Goal: Task Accomplishment & Management: Complete application form

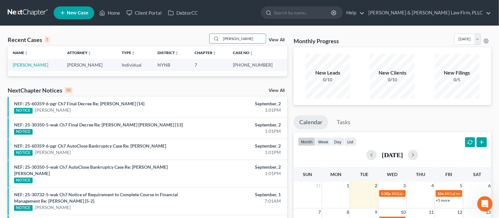
drag, startPoint x: 241, startPoint y: 36, endPoint x: 204, endPoint y: 37, distance: 37.1
click at [204, 37] on div "Recent Cases 1 [PERSON_NAME] View All" at bounding box center [148, 40] width 280 height 12
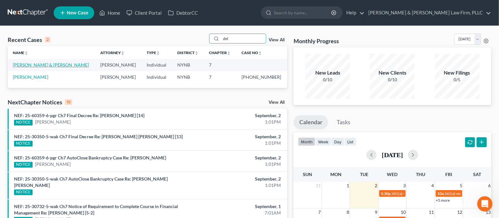
type input "del"
click at [46, 66] on link "[PERSON_NAME] & [PERSON_NAME]" at bounding box center [51, 64] width 76 height 5
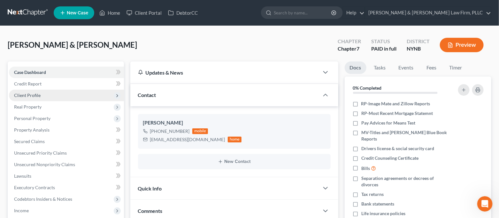
click at [59, 92] on span "Client Profile" at bounding box center [66, 96] width 115 height 12
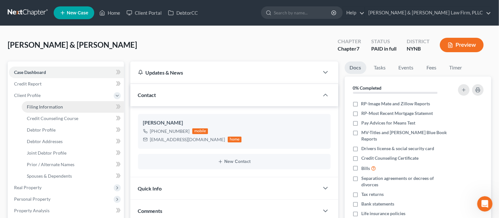
drag, startPoint x: 61, startPoint y: 106, endPoint x: 85, endPoint y: 101, distance: 24.7
click at [61, 107] on span "Filing Information" at bounding box center [45, 106] width 36 height 5
select select "1"
select select "0"
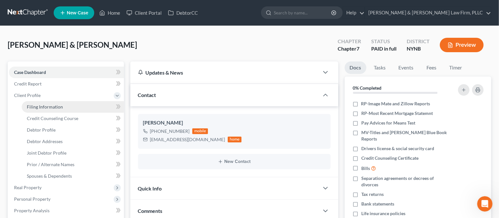
select select "35"
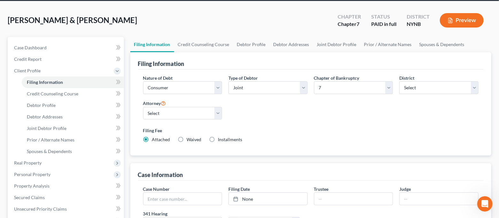
scroll to position [43, 0]
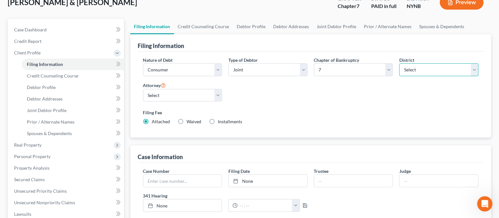
click at [461, 68] on select "Select" at bounding box center [439, 69] width 79 height 13
click at [461, 68] on select "Select [US_STATE] - [GEOGRAPHIC_DATA] [US_STATE] - [GEOGRAPHIC_DATA][US_STATE] …" at bounding box center [439, 69] width 79 height 13
click at [239, 27] on link "Debtor Profile" at bounding box center [251, 26] width 36 height 15
select select "1"
select select "3"
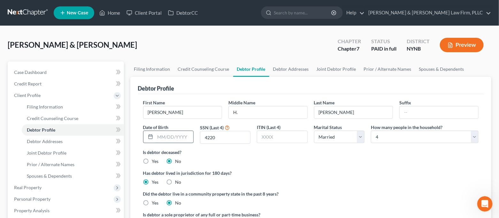
click at [180, 138] on input "text" at bounding box center [174, 137] width 38 height 12
type input "[DATE]"
click at [287, 153] on label "Is debtor deceased?" at bounding box center [311, 152] width 336 height 7
click at [287, 73] on link "Debtor Addresses" at bounding box center [291, 68] width 43 height 15
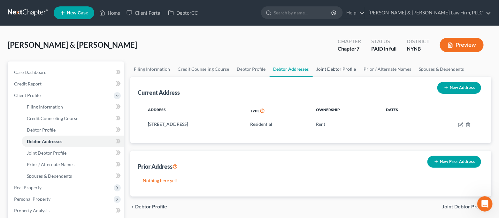
click at [332, 69] on link "Joint Debtor Profile" at bounding box center [336, 68] width 47 height 15
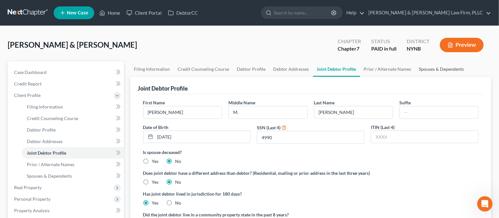
click at [433, 69] on link "Spouses & Dependents" at bounding box center [442, 68] width 53 height 15
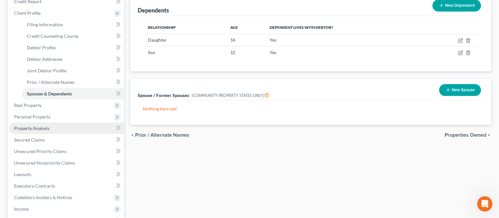
scroll to position [128, 0]
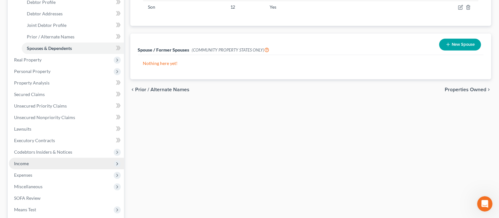
click at [44, 161] on span "Income" at bounding box center [66, 164] width 115 height 12
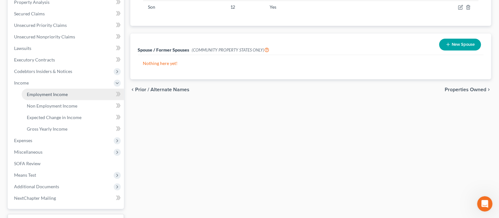
click at [58, 96] on span "Employment Income" at bounding box center [47, 93] width 41 height 5
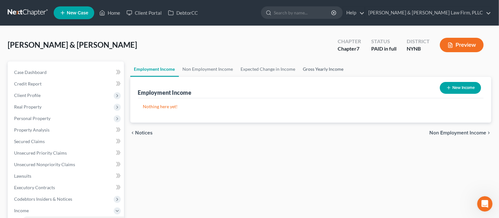
click at [328, 68] on link "Gross Yearly Income" at bounding box center [324, 68] width 48 height 15
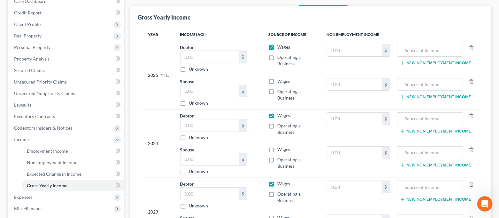
scroll to position [85, 0]
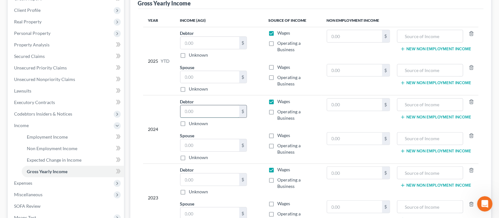
click at [202, 110] on input "text" at bounding box center [210, 111] width 59 height 12
type input "49,135.00"
click at [206, 141] on input "text" at bounding box center [210, 145] width 59 height 12
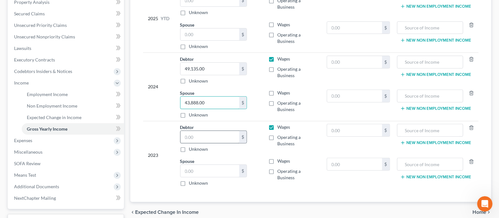
type input "43,888.00"
click at [203, 139] on input "text" at bounding box center [210, 137] width 59 height 12
type input "59,526.00"
click at [218, 173] on input "text" at bounding box center [210, 171] width 59 height 12
type input "46,269.00"
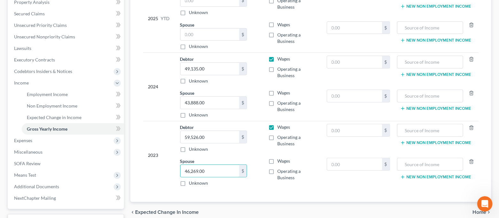
click at [248, 195] on div "Year Income (AGI) Source of Income Non Employment Income 2025 YTD Debtor $ Unkn…" at bounding box center [311, 83] width 346 height 235
drag, startPoint x: 273, startPoint y: 161, endPoint x: 273, endPoint y: 102, distance: 58.8
click at [278, 161] on label "Wages" at bounding box center [284, 161] width 13 height 6
click at [280, 161] on input "Wages" at bounding box center [282, 160] width 4 height 4
checkbox input "true"
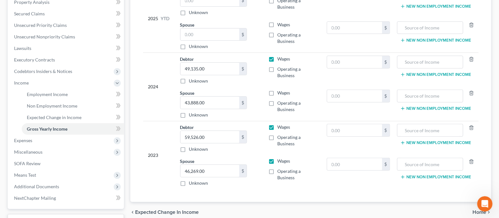
click at [278, 91] on label "Wages" at bounding box center [284, 93] width 13 height 6
click at [280, 91] on input "Wages" at bounding box center [282, 92] width 4 height 4
checkbox input "true"
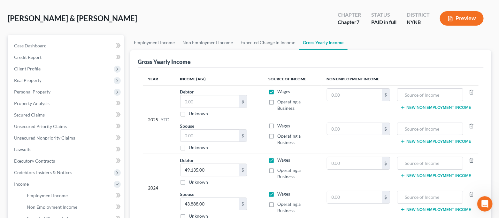
scroll to position [0, 0]
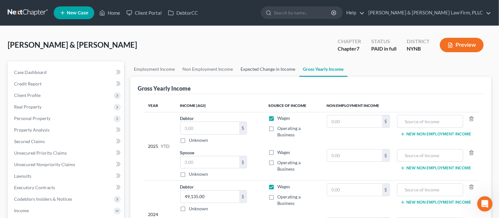
click at [289, 71] on link "Expected Change in Income" at bounding box center [268, 68] width 62 height 15
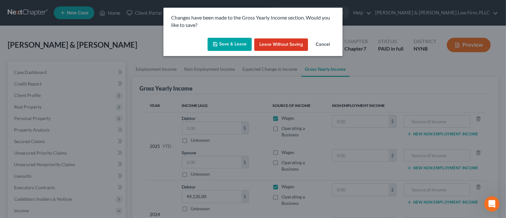
click at [233, 46] on button "Save & Leave" at bounding box center [230, 44] width 44 height 13
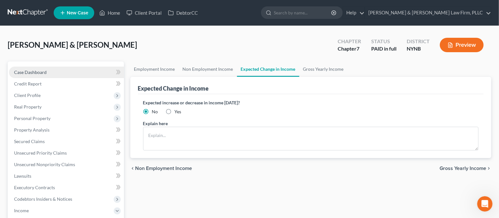
click at [93, 74] on link "Case Dashboard" at bounding box center [66, 73] width 115 height 12
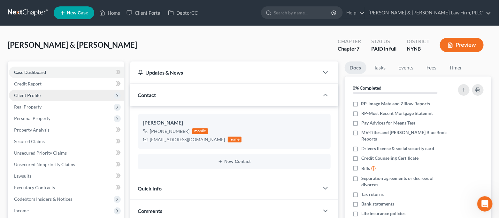
click at [51, 96] on span "Client Profile" at bounding box center [66, 96] width 115 height 12
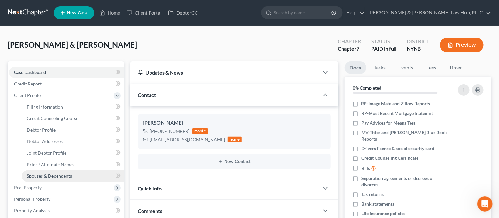
click at [55, 176] on span "Spouses & Dependents" at bounding box center [49, 175] width 45 height 5
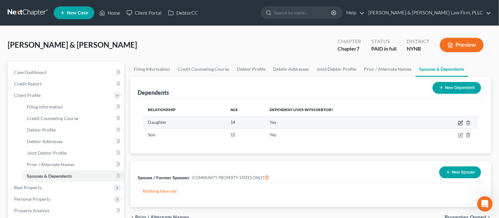
click at [462, 123] on icon "button" at bounding box center [461, 122] width 5 height 5
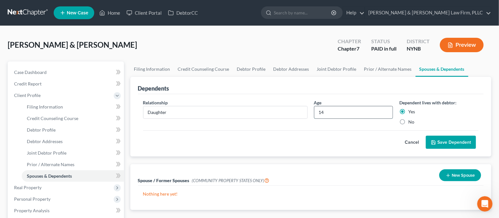
click at [339, 114] on input "14" at bounding box center [354, 112] width 79 height 12
type input "15"
click at [442, 142] on button "Save Dependent" at bounding box center [451, 142] width 50 height 13
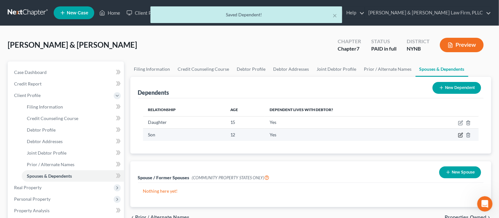
click at [463, 135] on icon "button" at bounding box center [461, 134] width 5 height 5
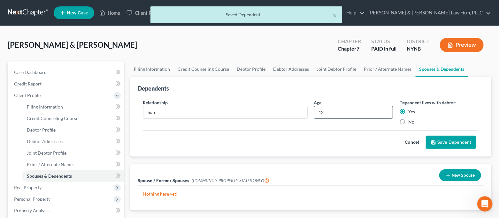
click at [328, 113] on input "12" at bounding box center [354, 112] width 79 height 12
type input "13"
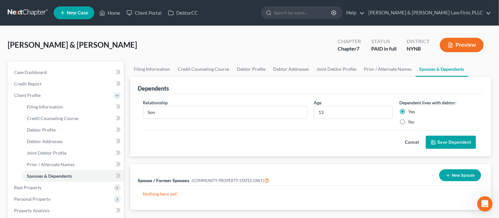
click at [442, 142] on button "Save Dependent" at bounding box center [451, 142] width 50 height 13
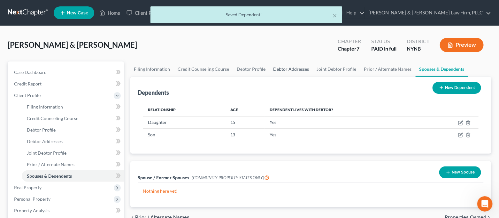
click at [291, 68] on link "Debtor Addresses" at bounding box center [291, 68] width 43 height 15
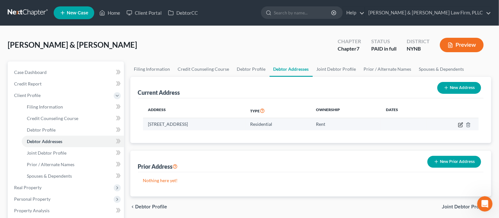
click at [460, 125] on icon "button" at bounding box center [461, 124] width 5 height 5
select select "35"
select select "37"
select select "0"
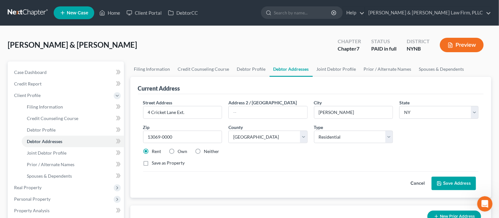
click at [445, 183] on button "Save Address" at bounding box center [454, 182] width 44 height 13
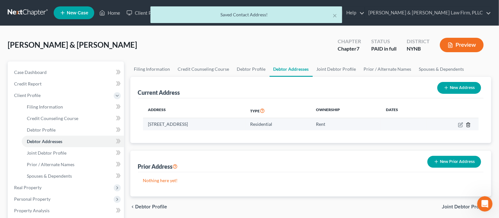
click at [469, 127] on icon "button" at bounding box center [468, 124] width 5 height 5
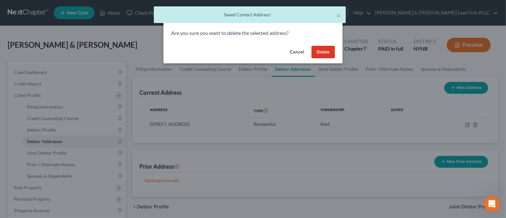
click at [325, 52] on button "Delete" at bounding box center [322, 52] width 23 height 13
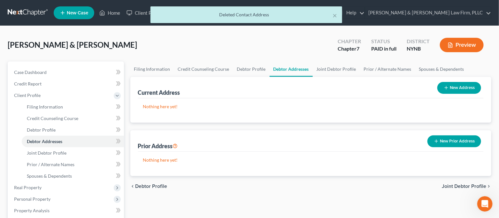
click at [464, 84] on button "New Address" at bounding box center [460, 88] width 44 height 12
select select "0"
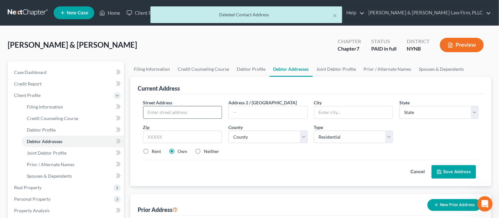
click at [167, 112] on input "text" at bounding box center [183, 112] width 79 height 12
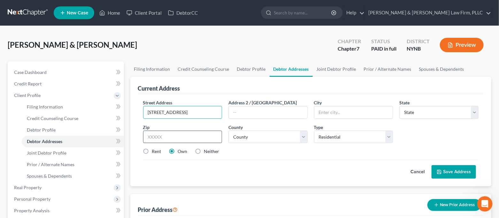
type input "[STREET_ADDRESS]"
click at [205, 137] on input "text" at bounding box center [182, 136] width 79 height 13
type input "13126"
click at [268, 160] on div "Cancel Save Address" at bounding box center [311, 169] width 336 height 19
type input "Oswego"
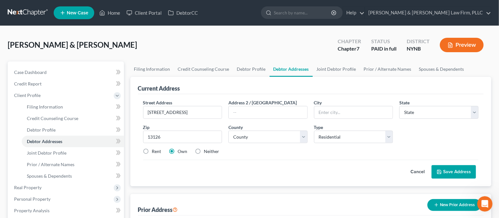
select select "35"
click at [155, 151] on label "Rent" at bounding box center [156, 151] width 9 height 6
click at [155, 151] on input "Rent" at bounding box center [157, 150] width 4 height 4
radio input "true"
click at [281, 135] on select "County [GEOGRAPHIC_DATA] [GEOGRAPHIC_DATA] [GEOGRAPHIC_DATA] [GEOGRAPHIC_DATA] …" at bounding box center [268, 136] width 79 height 13
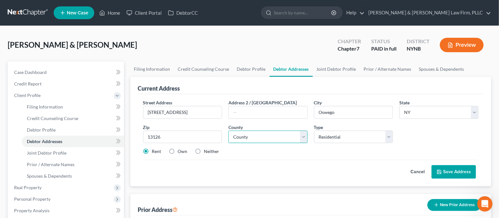
select select "37"
click at [229, 130] on select "County [GEOGRAPHIC_DATA] [GEOGRAPHIC_DATA] [GEOGRAPHIC_DATA] [GEOGRAPHIC_DATA] …" at bounding box center [268, 136] width 79 height 13
click at [456, 170] on button "Save Address" at bounding box center [454, 171] width 44 height 13
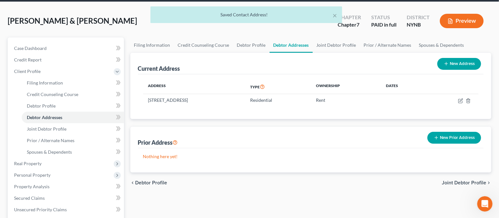
scroll to position [43, 0]
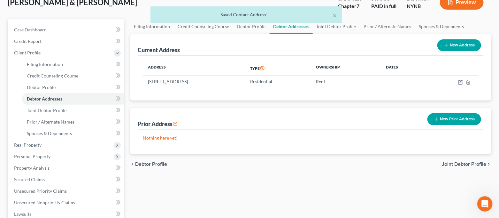
click at [449, 120] on button "New Prior Address" at bounding box center [455, 119] width 54 height 12
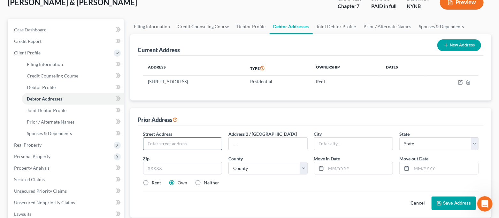
click at [200, 148] on input "text" at bounding box center [183, 143] width 79 height 12
type input "4 Cricket Lane Ext."
click at [187, 167] on input "text" at bounding box center [182, 168] width 79 height 13
type input "13069"
click at [188, 203] on div "Cancel Save Address" at bounding box center [311, 200] width 336 height 19
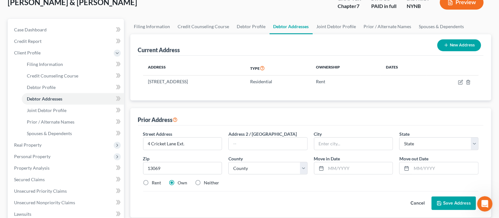
type input "[PERSON_NAME]"
select select "35"
click at [152, 185] on label "Rent" at bounding box center [156, 182] width 9 height 6
click at [155, 184] on input "Rent" at bounding box center [157, 181] width 4 height 4
radio input "true"
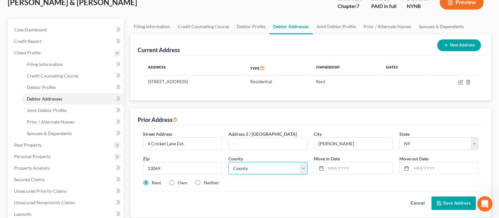
click at [251, 171] on select "County [GEOGRAPHIC_DATA] [GEOGRAPHIC_DATA] [GEOGRAPHIC_DATA] [GEOGRAPHIC_DATA] …" at bounding box center [268, 168] width 79 height 13
select select "37"
click at [229, 162] on select "County [GEOGRAPHIC_DATA] [GEOGRAPHIC_DATA] [GEOGRAPHIC_DATA] [GEOGRAPHIC_DATA] …" at bounding box center [268, 168] width 79 height 13
click at [339, 170] on input "text" at bounding box center [359, 168] width 67 height 12
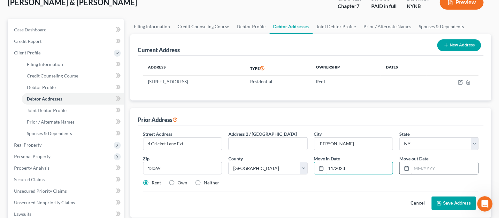
type input "11/2023"
click at [424, 167] on input "text" at bounding box center [445, 168] width 67 height 12
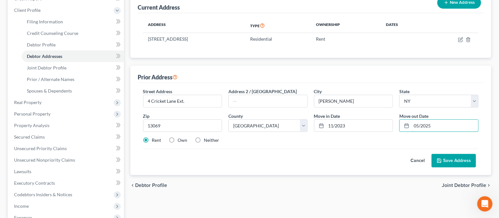
type input "05/2025"
click at [457, 161] on button "Save Address" at bounding box center [454, 160] width 44 height 13
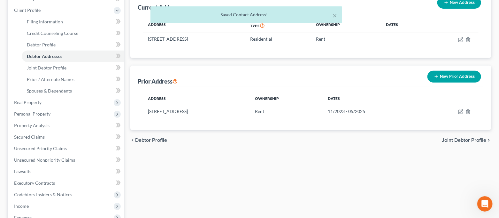
click at [463, 79] on button "New Prior Address" at bounding box center [455, 77] width 54 height 12
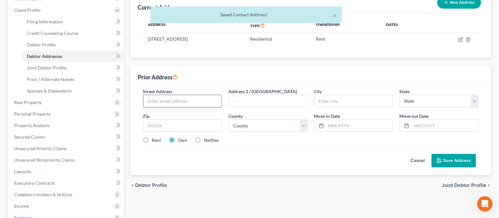
click at [204, 104] on input "text" at bounding box center [183, 101] width 79 height 12
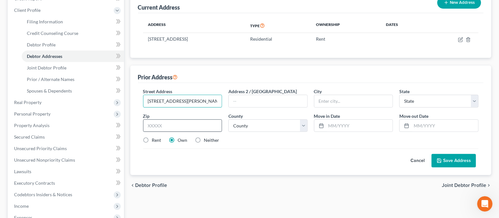
type input "[STREET_ADDRESS][PERSON_NAME]"
click at [202, 124] on input "text" at bounding box center [182, 125] width 79 height 13
type input "13211"
click at [279, 159] on div "Cancel Save Address" at bounding box center [311, 157] width 336 height 19
type input "[GEOGRAPHIC_DATA]"
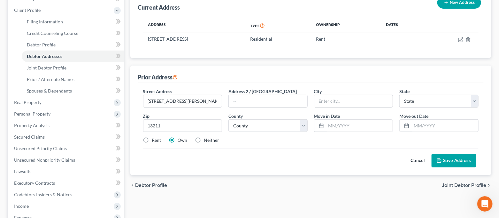
select select "35"
click at [152, 141] on label "Rent" at bounding box center [156, 140] width 9 height 6
click at [155, 141] on input "Rent" at bounding box center [157, 139] width 4 height 4
radio input "true"
click at [274, 125] on select "County [GEOGRAPHIC_DATA] [GEOGRAPHIC_DATA] [GEOGRAPHIC_DATA] [GEOGRAPHIC_DATA] …" at bounding box center [268, 125] width 79 height 13
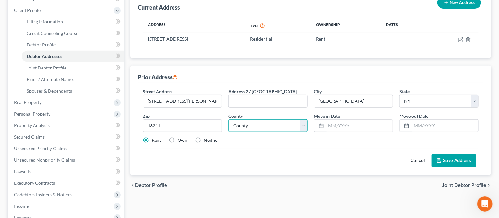
select select "33"
click at [229, 119] on select "County [GEOGRAPHIC_DATA] [GEOGRAPHIC_DATA] [GEOGRAPHIC_DATA] [GEOGRAPHIC_DATA] …" at bounding box center [268, 125] width 79 height 13
click at [339, 127] on input "text" at bounding box center [359, 126] width 67 height 12
type input "10/2007"
click at [434, 131] on div at bounding box center [439, 125] width 79 height 13
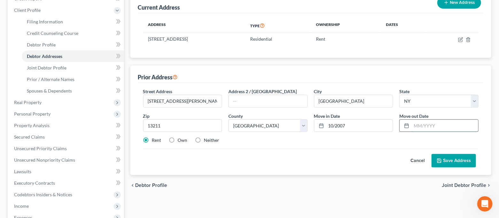
click at [436, 126] on input "text" at bounding box center [445, 126] width 67 height 12
type input "11/2023"
click at [449, 157] on button "Save Address" at bounding box center [454, 160] width 44 height 13
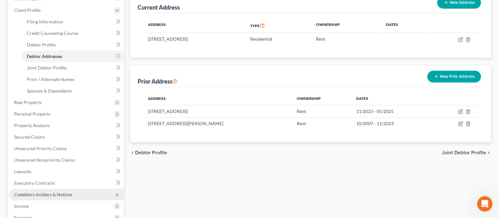
scroll to position [128, 0]
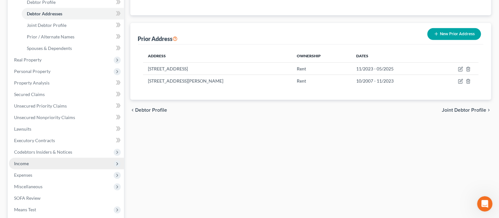
click at [42, 162] on span "Income" at bounding box center [66, 164] width 115 height 12
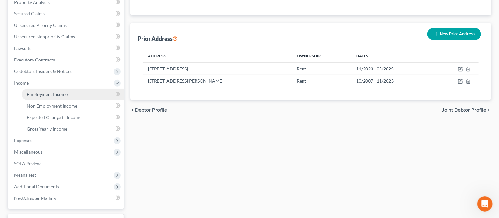
click at [66, 95] on span "Employment Income" at bounding box center [47, 93] width 41 height 5
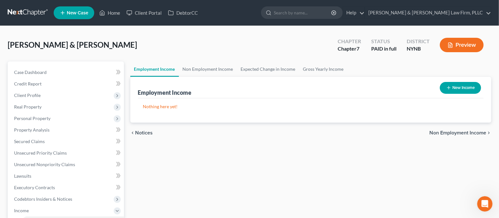
click at [447, 87] on icon "button" at bounding box center [449, 87] width 5 height 5
select select "0"
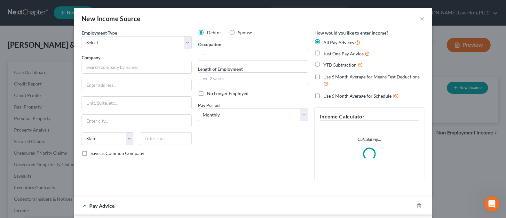
click at [238, 32] on label "Spouse" at bounding box center [245, 32] width 14 height 6
click at [240, 32] on input "Spouse" at bounding box center [242, 31] width 4 height 4
radio input "true"
click at [159, 43] on select "Select Full or [DEMOGRAPHIC_DATA] Employment Self Employment" at bounding box center [137, 42] width 110 height 13
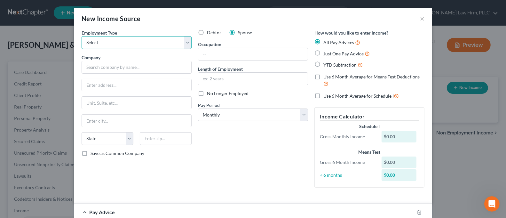
select select "0"
click at [82, 36] on select "Select Full or [DEMOGRAPHIC_DATA] Employment Self Employment" at bounding box center [137, 42] width 110 height 13
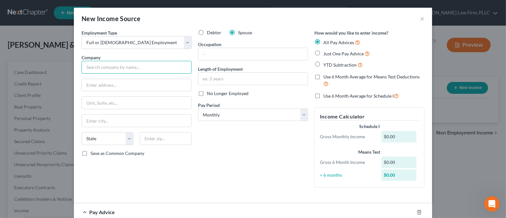
click at [145, 67] on input "text" at bounding box center [137, 67] width 110 height 13
click at [137, 82] on input "text" at bounding box center [136, 85] width 109 height 12
type input "St. [PERSON_NAME]'s Physicians"
type input "[STREET_ADDRESS]"
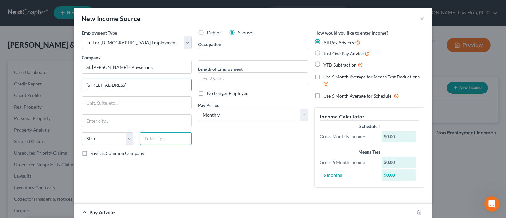
click at [154, 138] on input "text" at bounding box center [166, 138] width 52 height 13
type input "13203"
click at [235, 148] on div "Debtor Spouse Occupation Length of Employment No Longer Employed Pay Period * S…" at bounding box center [253, 110] width 116 height 163
type input "[GEOGRAPHIC_DATA]"
select select "35"
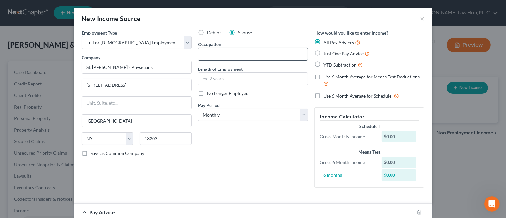
click at [233, 57] on input "text" at bounding box center [252, 54] width 109 height 12
type input "Authorization Specialist"
click at [250, 84] on input "text" at bounding box center [252, 79] width 109 height 12
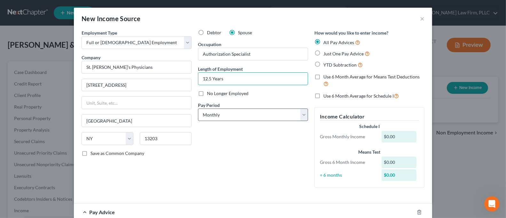
type input "12.5 Years"
click at [247, 114] on select "Select Monthly Twice Monthly Every Other Week Weekly" at bounding box center [253, 114] width 110 height 13
select select "3"
click at [198, 108] on select "Select Monthly Twice Monthly Every Other Week Weekly" at bounding box center [253, 114] width 110 height 13
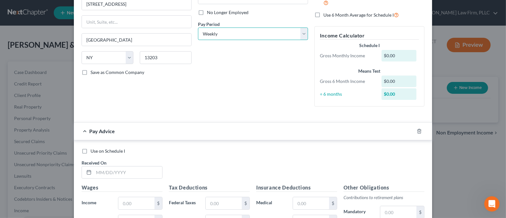
scroll to position [85, 0]
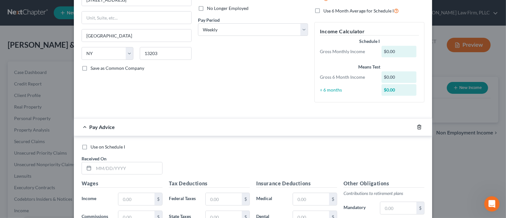
click at [418, 129] on icon "button" at bounding box center [419, 127] width 3 height 4
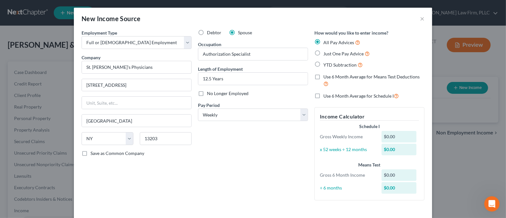
scroll to position [33, 0]
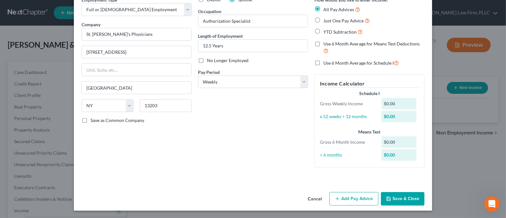
click at [395, 200] on button "Save & Close" at bounding box center [402, 198] width 43 height 13
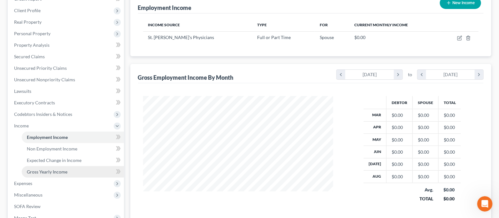
scroll to position [162, 0]
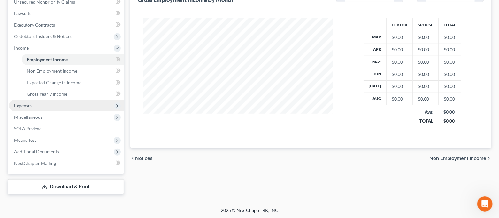
click at [41, 105] on span "Expenses" at bounding box center [66, 106] width 115 height 12
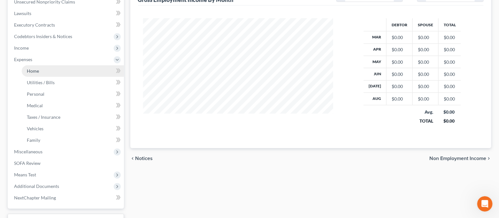
click at [46, 71] on link "Home" at bounding box center [73, 71] width 102 height 12
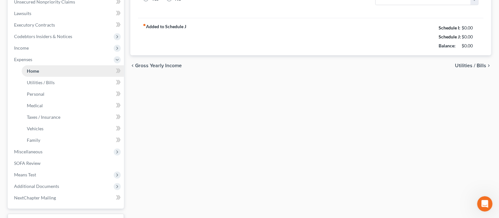
type input "0.00"
radio input "true"
type input "0.00"
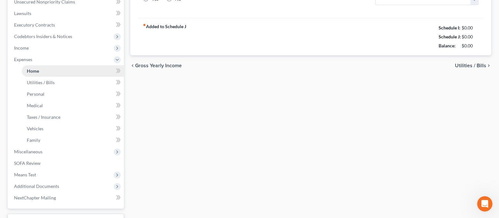
type input "0.00"
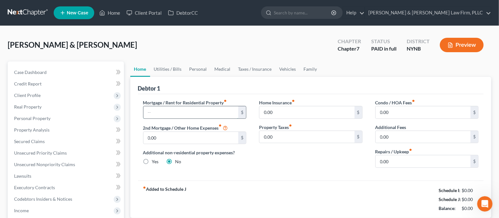
click at [158, 113] on input "text" at bounding box center [191, 112] width 95 height 12
type input "1,800.00"
click at [174, 69] on link "Utilities / Bills" at bounding box center [167, 68] width 35 height 15
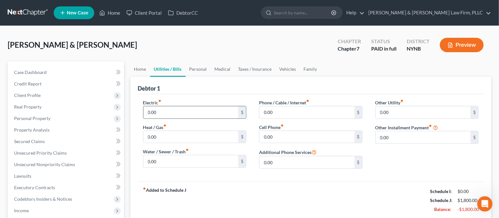
click at [167, 112] on input "0.00" at bounding box center [191, 112] width 95 height 12
type input "125.00"
click at [174, 139] on input "0.00" at bounding box center [191, 137] width 95 height 12
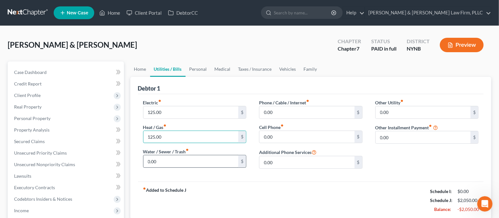
type input "125.00"
click at [180, 158] on input "0.00" at bounding box center [191, 161] width 95 height 12
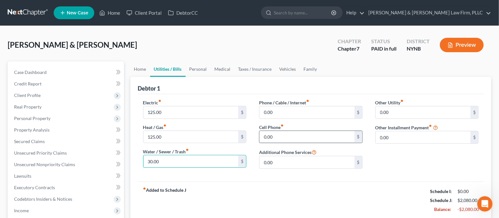
type input "30.00"
click at [285, 134] on input "0.00" at bounding box center [307, 137] width 95 height 12
type input "110.00"
click at [276, 107] on input "0.00" at bounding box center [307, 112] width 95 height 12
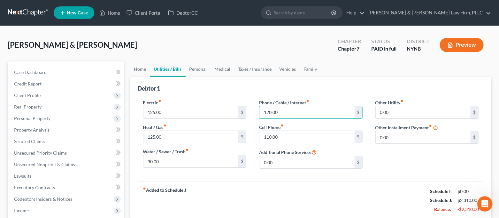
type input "120.00"
click at [305, 90] on div "Debtor 1" at bounding box center [311, 85] width 346 height 17
click at [204, 69] on link "Personal" at bounding box center [198, 68] width 25 height 15
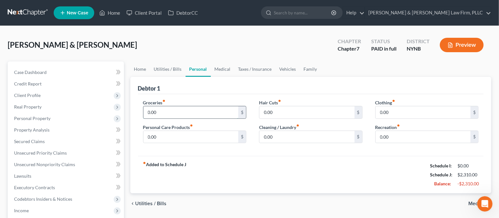
click at [190, 118] on input "0.00" at bounding box center [191, 112] width 95 height 12
type input "1,200.00"
click at [192, 136] on input "0.00" at bounding box center [191, 137] width 95 height 12
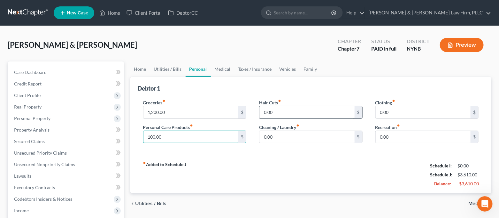
type input "100.00"
click at [281, 116] on input "0.00" at bounding box center [307, 112] width 95 height 12
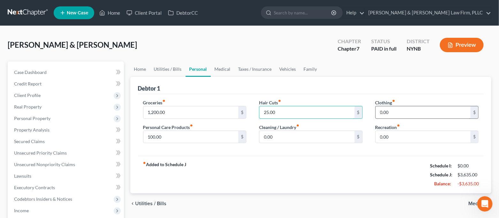
type input "25.00"
click at [397, 115] on input "0.00" at bounding box center [423, 112] width 95 height 12
type input "30.00"
click at [316, 137] on input "0.00" at bounding box center [307, 137] width 95 height 12
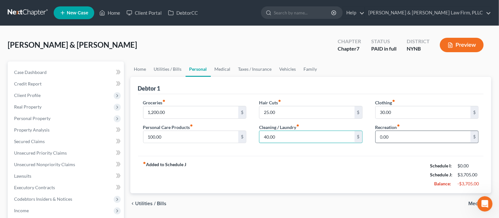
type input "40.00"
click at [407, 137] on input "0.00" at bounding box center [423, 137] width 95 height 12
type input "120.00"
click at [398, 154] on div "Groceries fiber_manual_record 1,200.00 $ Personal Care Products fiber_manual_re…" at bounding box center [311, 125] width 346 height 62
click at [220, 72] on link "Medical" at bounding box center [223, 68] width 24 height 15
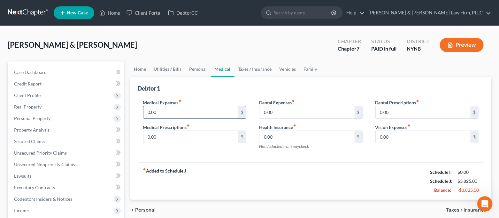
click at [169, 115] on input "0.00" at bounding box center [191, 112] width 95 height 12
type input "150.00"
click at [277, 112] on input "0.00" at bounding box center [307, 112] width 95 height 12
type input "50.00"
click at [255, 68] on link "Taxes / Insurance" at bounding box center [255, 68] width 41 height 15
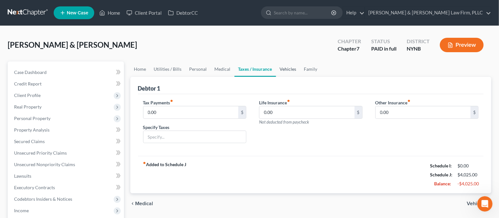
click at [287, 73] on link "Vehicles" at bounding box center [288, 68] width 24 height 15
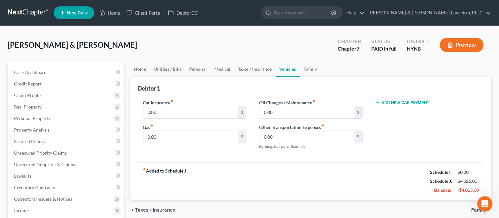
click at [199, 120] on div "Car Insurance fiber_manual_record 0.00 $ Gas fiber_manual_record 0.00 $" at bounding box center [195, 127] width 116 height 56
click at [190, 109] on input "0.00" at bounding box center [191, 112] width 95 height 12
type input "185.00"
click at [194, 134] on input "0.00" at bounding box center [191, 137] width 95 height 12
type input "350.00"
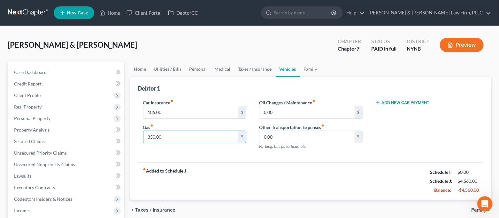
click at [387, 102] on button "Add New Car Payment" at bounding box center [403, 102] width 54 height 5
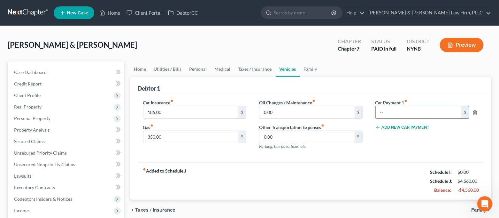
click at [396, 110] on input "text" at bounding box center [419, 112] width 86 height 12
type input "572.00"
click at [307, 69] on link "Family" at bounding box center [310, 68] width 21 height 15
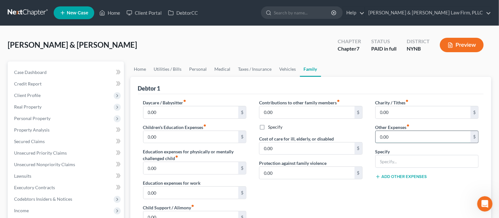
click at [400, 137] on input "0.00" at bounding box center [423, 137] width 95 height 12
type input "150.00"
click at [396, 163] on input "text" at bounding box center [427, 161] width 103 height 12
type input "Vet Bills"
click at [356, 191] on div "Contributions to other family members fiber_manual_record 0.00 $ Specify Cost o…" at bounding box center [311, 167] width 116 height 136
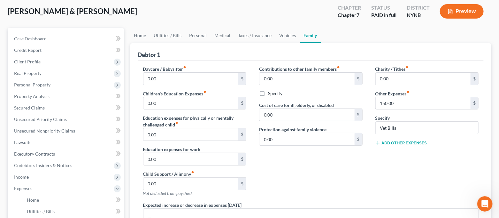
scroll to position [128, 0]
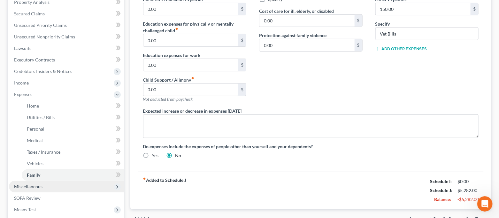
click at [66, 189] on span "Miscellaneous" at bounding box center [66, 187] width 115 height 12
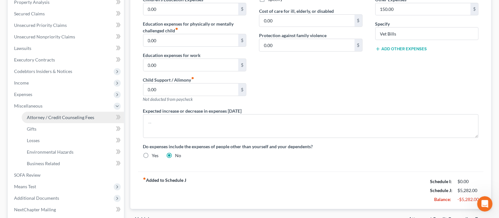
click at [45, 114] on span "Attorney / Credit Counseling Fees" at bounding box center [60, 116] width 67 height 5
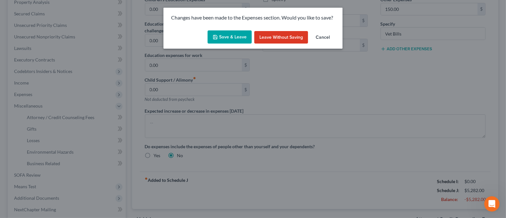
click at [216, 36] on polyline "button" at bounding box center [215, 35] width 2 height 1
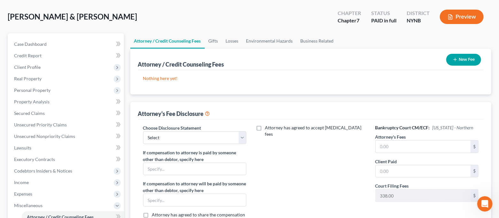
scroll to position [43, 0]
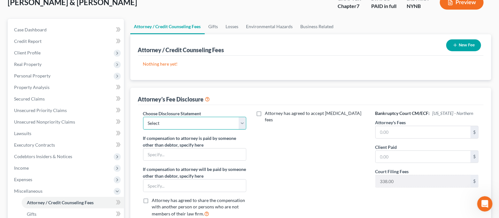
click at [200, 122] on select "Select [PERSON_NAME] & [PERSON_NAME] Law firm, PLLC" at bounding box center [195, 123] width 104 height 13
select select "0"
click at [143, 117] on select "Select [PERSON_NAME] & [PERSON_NAME] Law firm, PLLC" at bounding box center [195, 123] width 104 height 13
click at [394, 131] on input "text" at bounding box center [423, 132] width 95 height 12
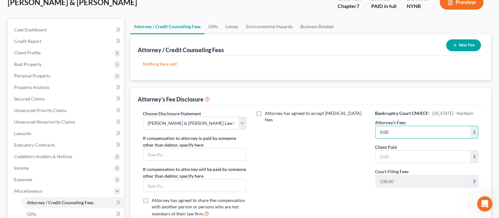
type input "0.00"
click at [321, 152] on div "Attorney has agreed to accept [MEDICAL_DATA] fees" at bounding box center [311, 166] width 116 height 112
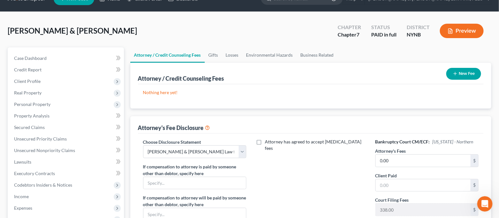
scroll to position [0, 0]
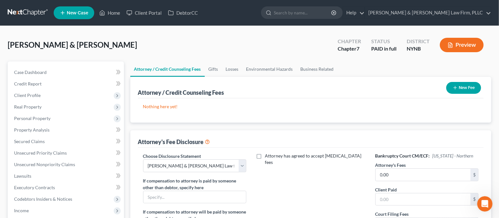
click at [453, 89] on icon "button" at bounding box center [455, 87] width 5 height 5
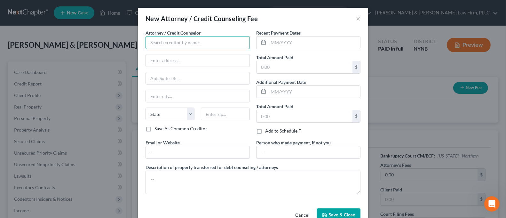
click at [181, 43] on input "text" at bounding box center [197, 42] width 104 height 13
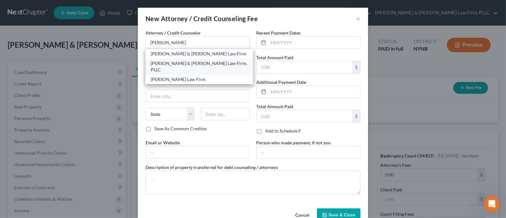
click at [192, 60] on div "[PERSON_NAME] & [PERSON_NAME] Law Firm, PLLC" at bounding box center [199, 66] width 97 height 13
type input "[PERSON_NAME] & [PERSON_NAME] Law Firm, PLLC"
type input "[STREET_ADDRESS]"
type input "Suite 100"
type input "Cicero"
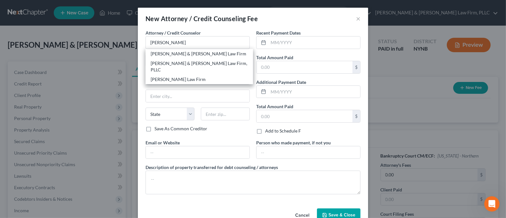
select select "35"
type input "13039"
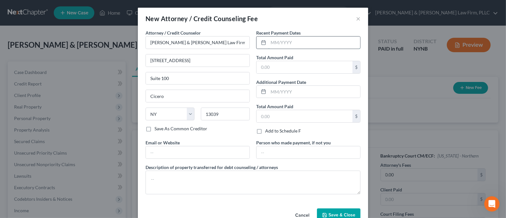
click at [272, 42] on input "text" at bounding box center [314, 42] width 92 height 12
type input "09/2025"
click at [280, 68] on input "text" at bounding box center [304, 67] width 96 height 12
type input "80.00"
click at [336, 214] on span "Save & Close" at bounding box center [341, 214] width 27 height 5
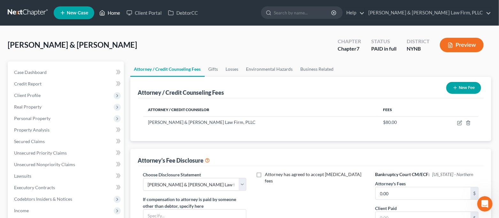
click at [108, 12] on link "Home" at bounding box center [109, 13] width 27 height 12
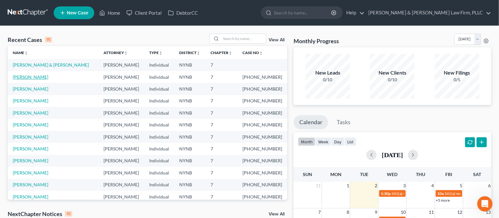
click at [18, 78] on link "[PERSON_NAME]" at bounding box center [30, 76] width 35 height 5
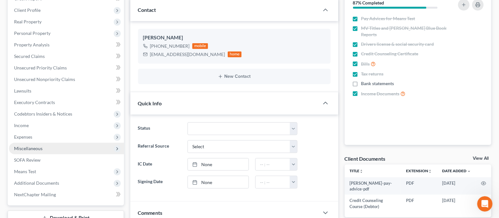
scroll to position [2749, 0]
click at [35, 148] on span "Miscellaneous" at bounding box center [28, 147] width 28 height 5
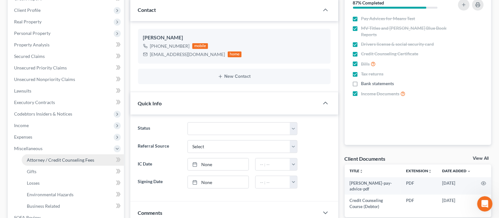
click at [42, 160] on span "Attorney / Credit Counseling Fees" at bounding box center [60, 159] width 67 height 5
select select "0"
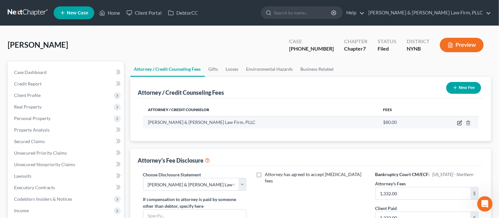
click at [461, 122] on icon "button" at bounding box center [460, 122] width 3 height 3
select select "35"
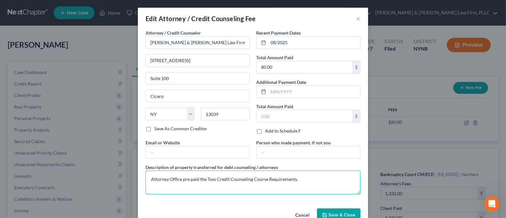
drag, startPoint x: 303, startPoint y: 180, endPoint x: 118, endPoint y: 182, distance: 184.8
click at [118, 182] on div "Edit Attorney / Credit Counseling Fee × Attorney / Credit Counselor * [PERSON_N…" at bounding box center [253, 109] width 506 height 218
click at [356, 21] on button "×" at bounding box center [358, 19] width 4 height 8
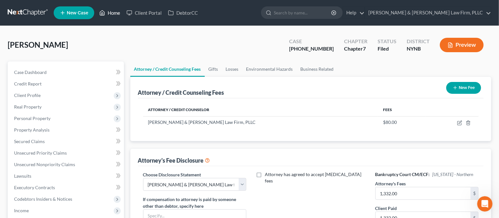
click at [109, 15] on link "Home" at bounding box center [109, 13] width 27 height 12
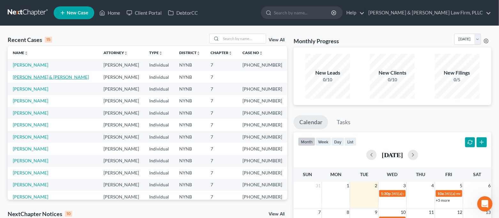
click at [37, 75] on link "[PERSON_NAME] & [PERSON_NAME]" at bounding box center [51, 76] width 76 height 5
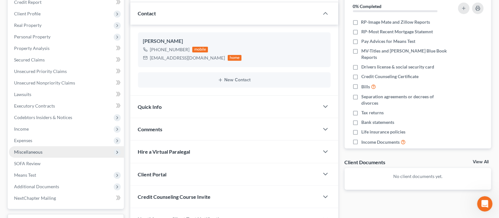
scroll to position [85, 0]
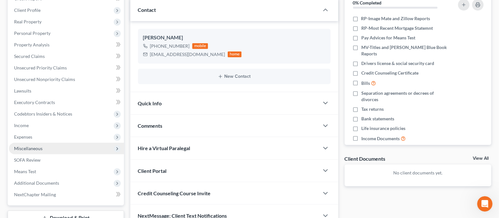
click at [51, 146] on span "Miscellaneous" at bounding box center [66, 149] width 115 height 12
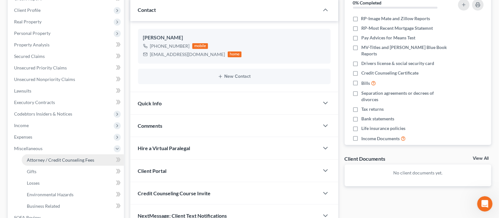
click at [58, 158] on span "Attorney / Credit Counseling Fees" at bounding box center [60, 159] width 67 height 5
select select "0"
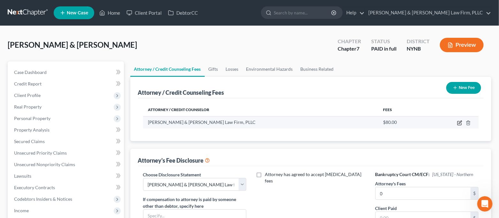
click at [460, 122] on icon "button" at bounding box center [460, 122] width 5 height 5
select select "35"
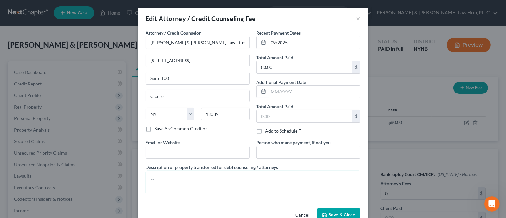
paste textarea "Attorney Office pre paid the Two Credit Counseling Course Requirements."
type textarea "Attorney Office pre paid the Two Credit Counseling Course Requirements."
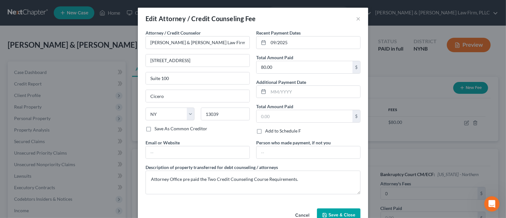
click at [324, 210] on button "Save & Close" at bounding box center [338, 214] width 43 height 13
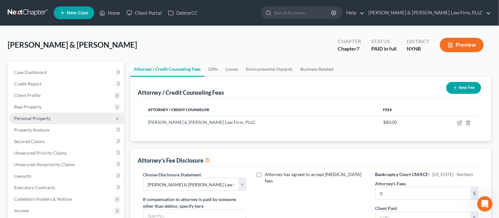
click at [47, 116] on span "Personal Property" at bounding box center [32, 117] width 36 height 5
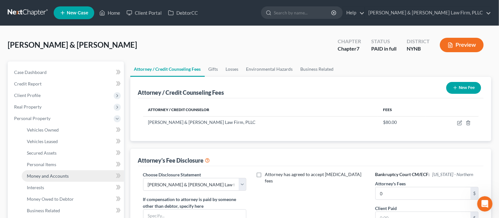
click at [54, 175] on span "Money and Accounts" at bounding box center [48, 175] width 42 height 5
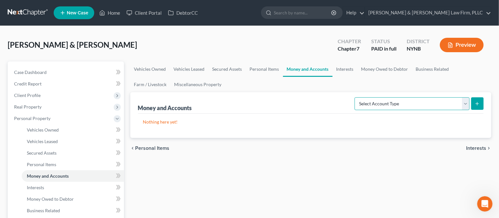
click at [424, 102] on select "Select Account Type Brokerage Cash on Hand Certificates of Deposit Checking Acc…" at bounding box center [412, 103] width 115 height 13
select select "checking"
click at [356, 97] on select "Select Account Type Brokerage Cash on Hand Certificates of Deposit Checking Acc…" at bounding box center [412, 103] width 115 height 13
click at [479, 106] on button "submit" at bounding box center [478, 103] width 12 height 12
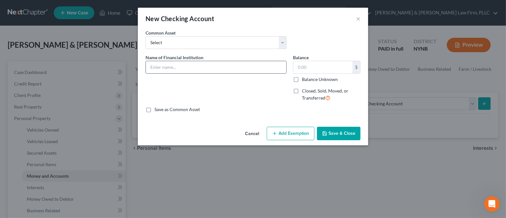
click at [170, 67] on input "text" at bounding box center [216, 67] width 140 height 12
type input "M & T Bank (Wife)"
click at [348, 132] on button "Save & Close" at bounding box center [338, 133] width 43 height 13
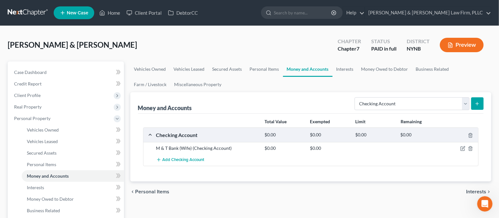
click at [482, 105] on button "submit" at bounding box center [478, 103] width 12 height 12
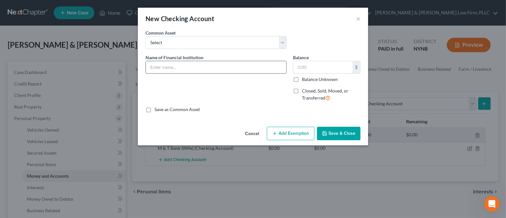
click at [203, 63] on input "text" at bounding box center [216, 67] width 140 height 12
type input "M & T Bank (Husband)"
click at [328, 130] on button "Save & Close" at bounding box center [338, 133] width 43 height 13
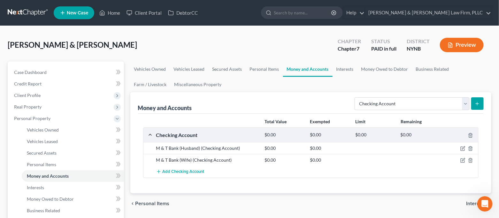
click at [476, 104] on icon "submit" at bounding box center [477, 103] width 5 height 5
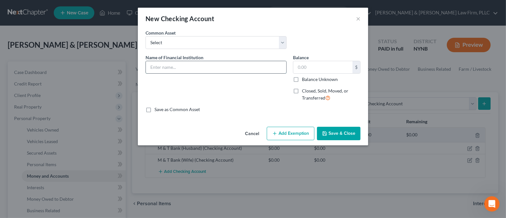
click at [188, 70] on input "text" at bounding box center [216, 67] width 140 height 12
drag, startPoint x: 163, startPoint y: 68, endPoint x: 138, endPoint y: 70, distance: 24.4
click at [139, 71] on div "An exemption set must first be selected from the Filing Information section. Co…" at bounding box center [253, 76] width 230 height 95
click at [224, 63] on input "Salt City Federal Credit Union" at bounding box center [216, 67] width 140 height 12
type input "Salt City Federal Credit Union (Husband)"
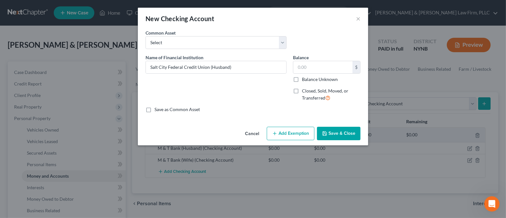
click at [332, 131] on button "Save & Close" at bounding box center [338, 133] width 43 height 13
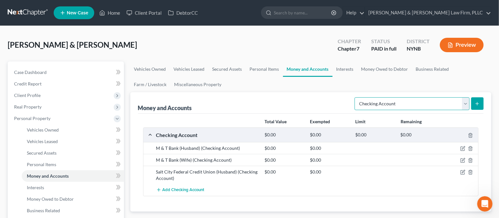
click at [415, 106] on select "Select Account Type Brokerage Cash on Hand Certificates of Deposit Checking Acc…" at bounding box center [412, 103] width 115 height 13
select select "savings"
click at [356, 97] on select "Select Account Type Brokerage Cash on Hand Certificates of Deposit Checking Acc…" at bounding box center [412, 103] width 115 height 13
click at [478, 105] on icon "submit" at bounding box center [477, 103] width 5 height 5
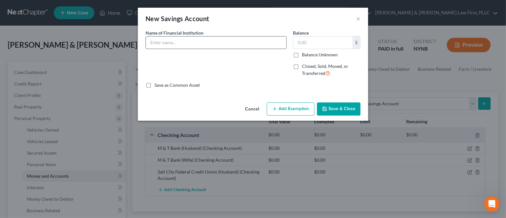
click at [196, 47] on input "text" at bounding box center [216, 42] width 140 height 12
drag, startPoint x: 234, startPoint y: 42, endPoint x: 208, endPoint y: 43, distance: 26.6
click at [211, 43] on input "Salt City Federal Credit Union (Husband)" at bounding box center [216, 42] width 140 height 12
type input "Salt City Federal Credit Union (Joint)"
click at [325, 109] on polyline "button" at bounding box center [325, 110] width 2 height 2
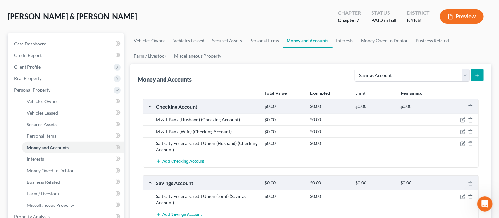
scroll to position [43, 0]
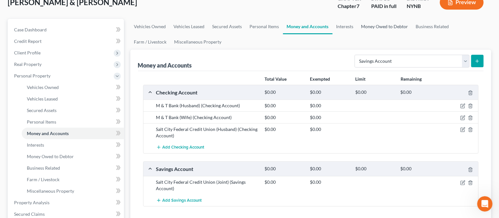
click at [379, 26] on link "Money Owed to Debtor" at bounding box center [385, 26] width 55 height 15
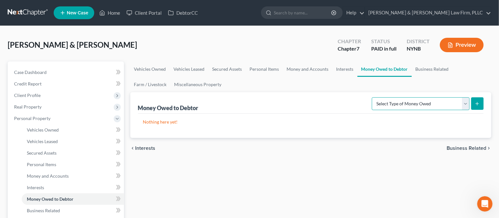
click at [420, 104] on select "Select Type of Money Owed Accounts Receivable Alimony Child Support Claims Agai…" at bounding box center [421, 103] width 98 height 13
select select "expected_tax_refund"
click at [373, 97] on select "Select Type of Money Owed Accounts Receivable Alimony Child Support Claims Agai…" at bounding box center [421, 103] width 98 height 13
click at [474, 101] on button "submit" at bounding box center [478, 103] width 12 height 12
select select "0"
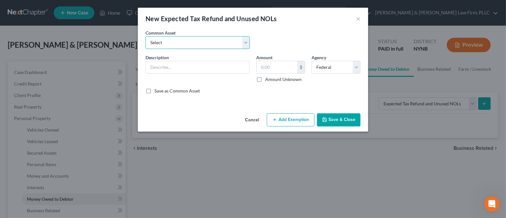
click at [203, 45] on select "Select 2025Tax Refund-State 2025 Tax Refund-Federal 2024 Tax Refund-Federal 202…" at bounding box center [197, 42] width 104 height 13
select select "1"
click at [145, 36] on select "Select 2025Tax Refund-State 2025 Tax Refund-Federal 2024 Tax Refund-Federal 202…" at bounding box center [197, 42] width 104 height 13
type input "2025 Tax Refund-Federal"
type input "0.00"
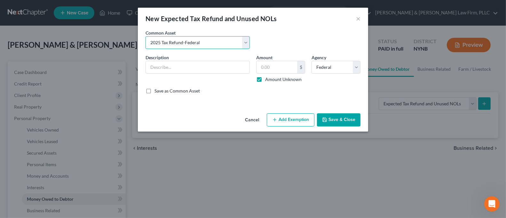
checkbox input "true"
click at [296, 117] on button "Add Exemption" at bounding box center [291, 119] width 48 height 13
select select "2"
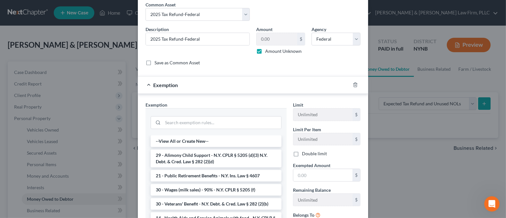
scroll to position [43, 0]
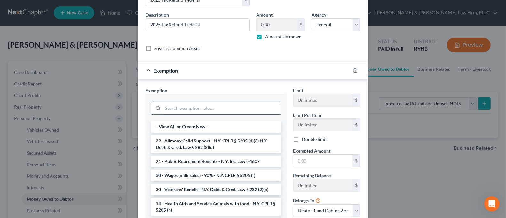
click at [247, 112] on input "search" at bounding box center [222, 108] width 118 height 12
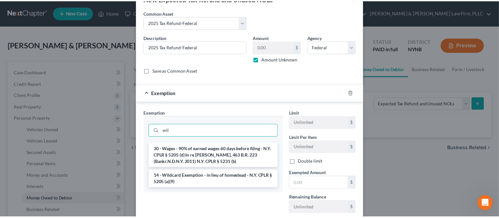
scroll to position [0, 0]
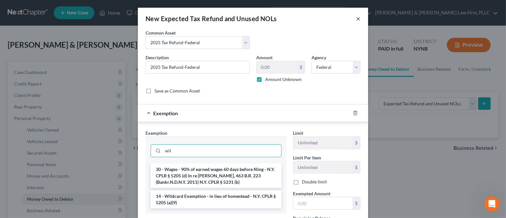
type input "wil"
click at [356, 19] on button "×" at bounding box center [358, 19] width 4 height 8
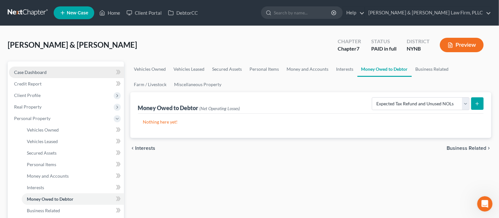
click at [72, 73] on link "Case Dashboard" at bounding box center [66, 73] width 115 height 12
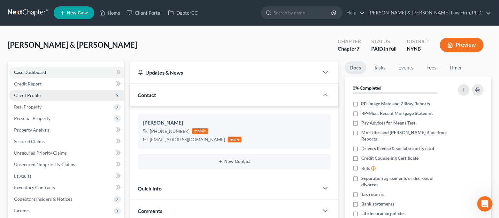
click at [46, 96] on span "Client Profile" at bounding box center [66, 96] width 115 height 12
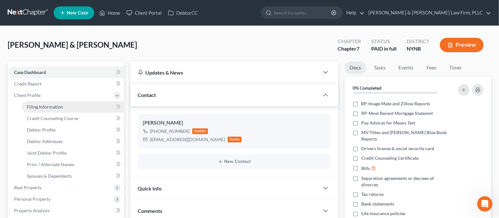
click at [53, 107] on span "Filing Information" at bounding box center [45, 106] width 36 height 5
select select "1"
select select "0"
select select "54"
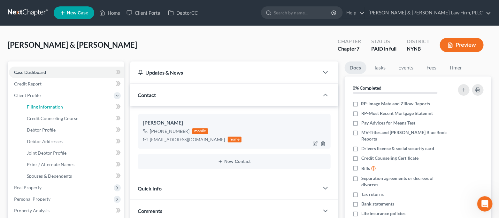
select select "0"
select select "35"
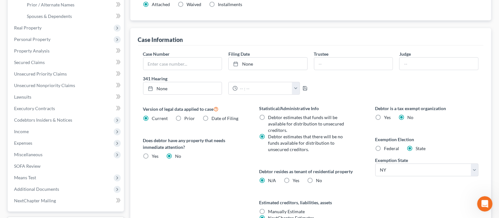
scroll to position [170, 0]
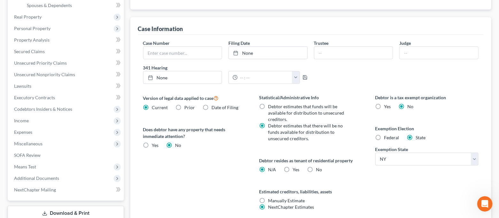
click at [293, 166] on label "Yes Yes" at bounding box center [296, 169] width 7 height 6
click at [295, 166] on input "Yes Yes" at bounding box center [297, 168] width 4 height 4
radio input "true"
radio input "false"
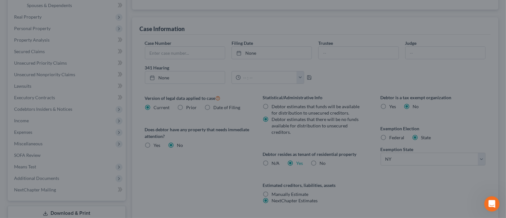
click at [237, 163] on div "Certification by a Debtor Who Resides as a Tenant of Residential Property × Lan…" at bounding box center [253, 109] width 506 height 218
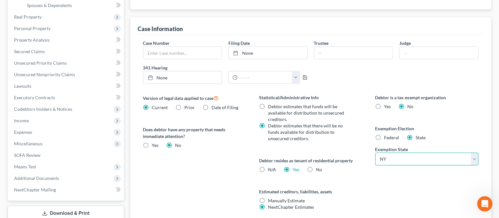
click at [401, 162] on select "State [US_STATE] AK AR AZ CA CO CT DE DC [GEOGRAPHIC_DATA] [GEOGRAPHIC_DATA] GU…" at bounding box center [428, 159] width 104 height 13
click at [386, 159] on select "State [US_STATE] AK AR AZ CA CO CT DE DC [GEOGRAPHIC_DATA] [GEOGRAPHIC_DATA] GU…" at bounding box center [428, 159] width 104 height 13
click at [385, 138] on label "Federal" at bounding box center [392, 137] width 15 height 6
click at [387, 138] on input "Federal" at bounding box center [389, 136] width 4 height 4
radio input "true"
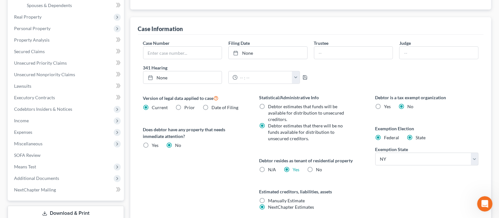
radio input "false"
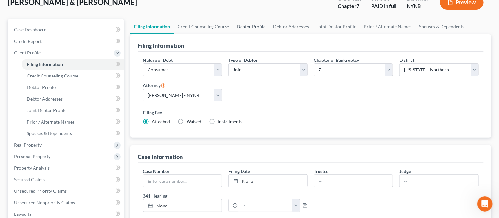
click at [246, 23] on link "Debtor Profile" at bounding box center [251, 26] width 36 height 15
select select "1"
select select "3"
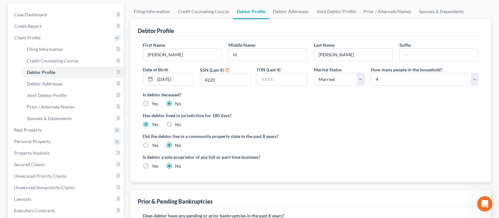
scroll to position [170, 0]
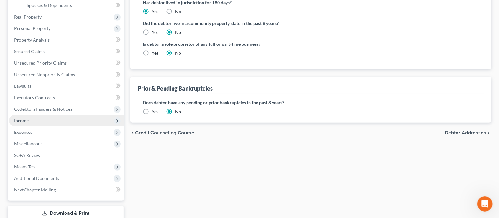
click at [56, 121] on span "Income" at bounding box center [66, 121] width 115 height 12
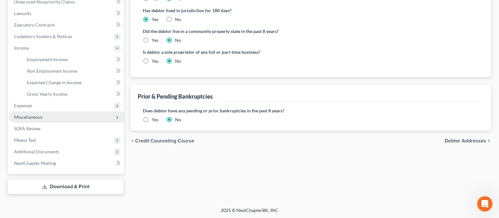
scroll to position [35, 0]
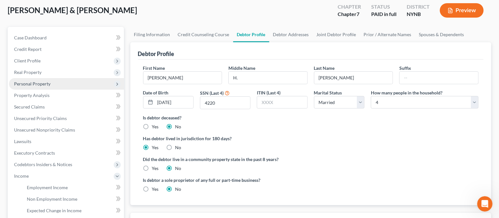
click at [53, 82] on span "Personal Property" at bounding box center [66, 84] width 115 height 12
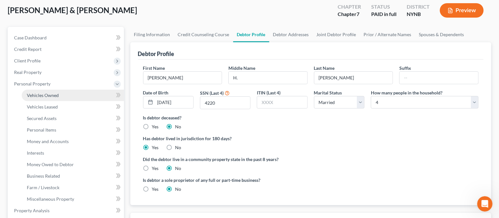
click at [53, 96] on span "Vehicles Owned" at bounding box center [43, 94] width 32 height 5
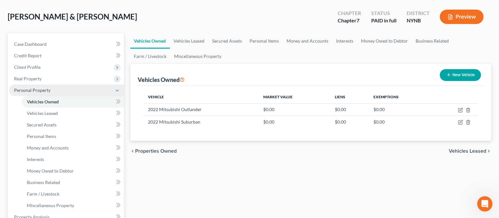
scroll to position [43, 0]
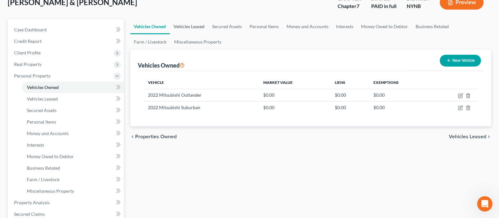
click at [188, 28] on link "Vehicles Leased" at bounding box center [189, 26] width 39 height 15
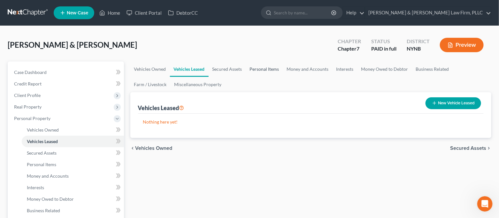
click at [265, 71] on link "Personal Items" at bounding box center [264, 68] width 37 height 15
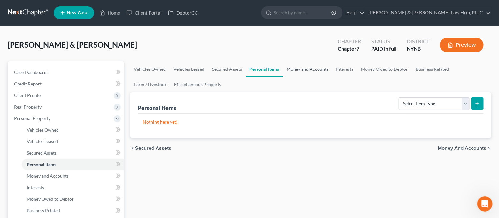
click at [305, 74] on link "Money and Accounts" at bounding box center [308, 68] width 50 height 15
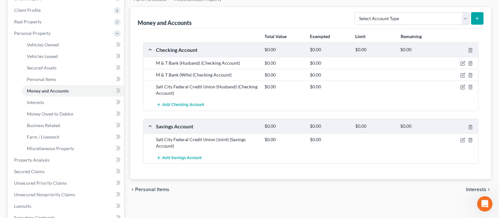
scroll to position [43, 0]
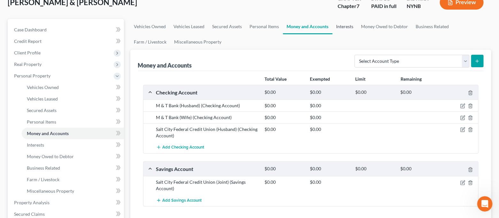
click at [344, 27] on link "Interests" at bounding box center [345, 26] width 25 height 15
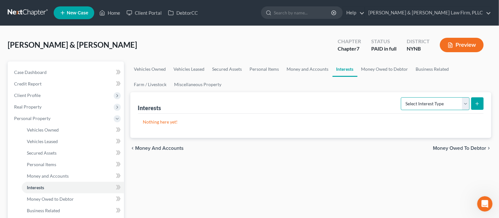
click at [429, 104] on select "Select Interest Type 401K Annuity Bond Education IRA Government Bond Government…" at bounding box center [435, 103] width 69 height 13
click at [366, 92] on div "Interests Select Interest Type 401K Annuity Bond Education IRA Government Bond …" at bounding box center [311, 102] width 346 height 21
click at [380, 72] on link "Money Owed to Debtor" at bounding box center [385, 68] width 55 height 15
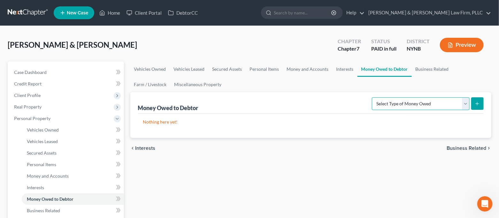
click at [388, 104] on select "Select Type of Money Owed Accounts Receivable Alimony Child Support Claims Agai…" at bounding box center [421, 103] width 98 height 13
select select "expected_tax_refund"
click at [373, 97] on select "Select Type of Money Owed Accounts Receivable Alimony Child Support Claims Agai…" at bounding box center [421, 103] width 98 height 13
click at [479, 99] on button "submit" at bounding box center [478, 103] width 12 height 12
select select "0"
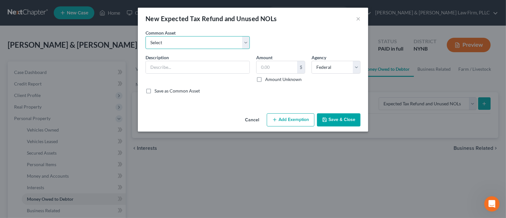
click at [201, 44] on select "Select 2025Tax Refund-State 2025 Tax Refund-Federal 2024 Tax Refund-Federal 202…" at bounding box center [197, 42] width 104 height 13
select select "1"
click at [145, 36] on select "Select 2025Tax Refund-State 2025 Tax Refund-Federal 2024 Tax Refund-Federal 202…" at bounding box center [197, 42] width 104 height 13
type input "2025 Tax Refund-Federal"
type input "0.00"
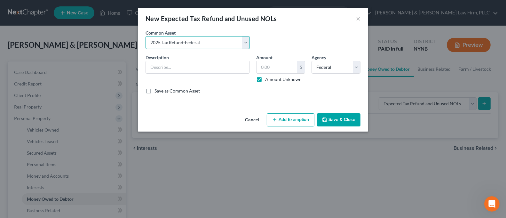
checkbox input "true"
click at [302, 119] on button "Add Exemption" at bounding box center [291, 119] width 48 height 13
select select "2"
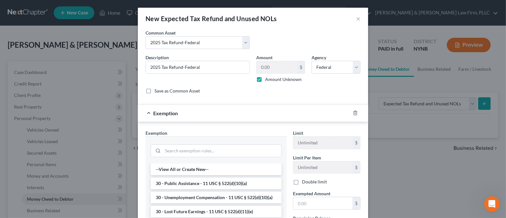
click at [243, 157] on div at bounding box center [216, 150] width 131 height 17
click at [241, 153] on input "search" at bounding box center [222, 151] width 118 height 12
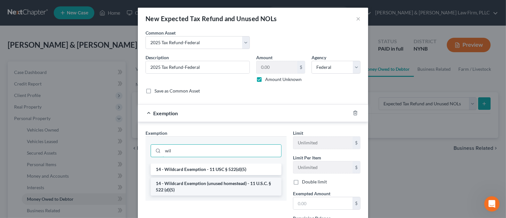
type input "wil"
click at [240, 191] on li "14 - Wildcard Exemption (unused homestead) - 11 U.S.C. § 522 (d)(5)" at bounding box center [216, 186] width 131 height 18
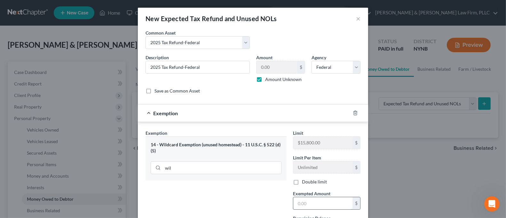
drag, startPoint x: 309, startPoint y: 198, endPoint x: 320, endPoint y: 201, distance: 11.9
click at [309, 198] on input "text" at bounding box center [322, 203] width 59 height 12
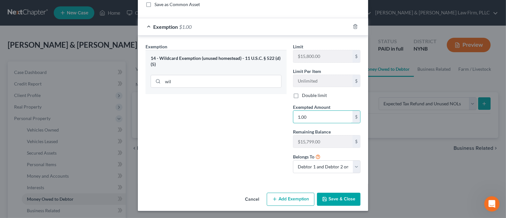
scroll to position [87, 0]
type input "1.00"
click at [322, 198] on icon "button" at bounding box center [324, 198] width 5 height 5
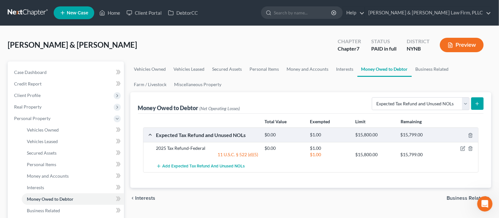
click at [481, 107] on button "submit" at bounding box center [478, 103] width 12 height 12
select select "0"
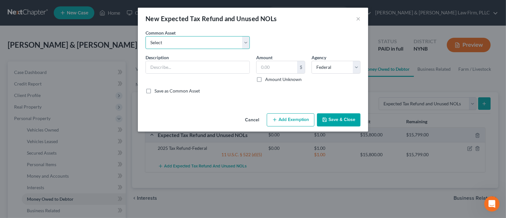
click at [192, 48] on select "Select 2025Tax Refund-State 2025 Tax Refund-Federal 2024 Tax Refund-Federal 202…" at bounding box center [197, 42] width 104 height 13
select select "4"
click at [145, 36] on select "Select 2025Tax Refund-State 2025 Tax Refund-Federal 2024 Tax Refund-Federal 202…" at bounding box center [197, 42] width 104 height 13
type input "2025 Tax Refund-State"
type input "0.00"
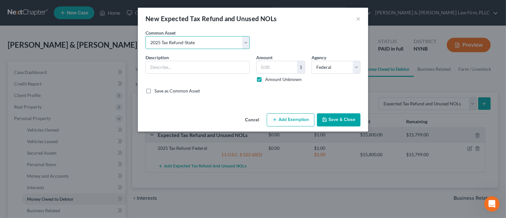
checkbox input "true"
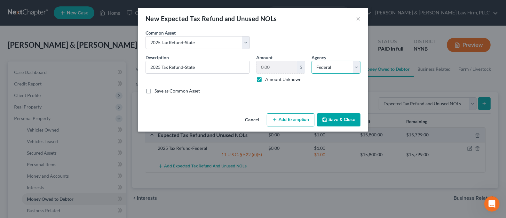
click at [323, 69] on select "Select Federal State Local" at bounding box center [335, 67] width 49 height 13
select select "1"
click at [311, 61] on select "Select Federal State Local" at bounding box center [335, 67] width 49 height 13
click at [307, 116] on button "Add Exemption" at bounding box center [291, 119] width 48 height 13
select select "2"
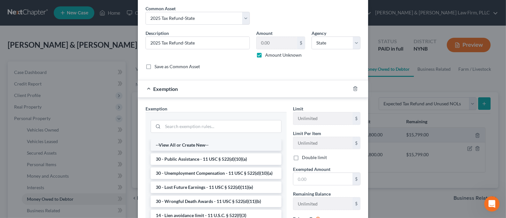
scroll to position [43, 0]
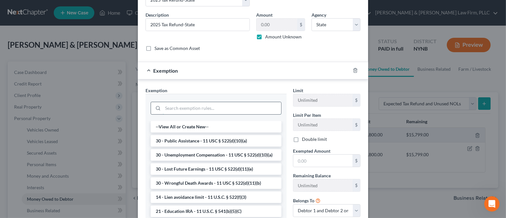
click at [228, 110] on input "search" at bounding box center [222, 108] width 118 height 12
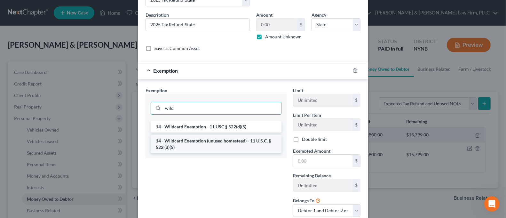
type input "wild"
click at [231, 144] on li "14 - Wildcard Exemption (unused homestead) - 11 U.S.C. § 522 (d)(5)" at bounding box center [216, 144] width 131 height 18
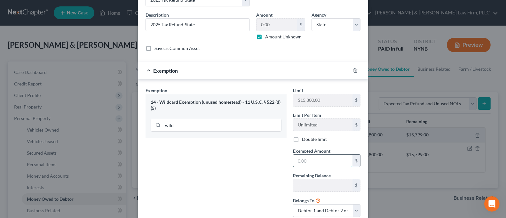
click at [319, 164] on input "text" at bounding box center [322, 160] width 59 height 12
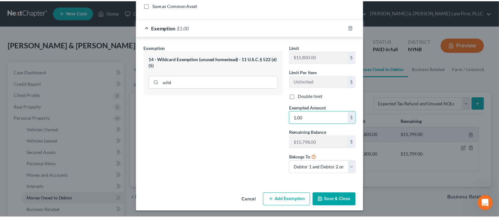
scroll to position [87, 0]
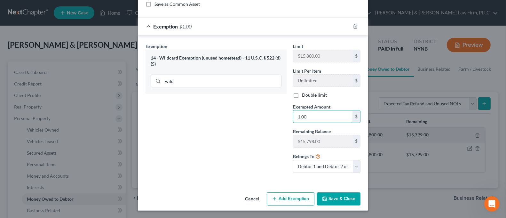
type input "1.00"
drag, startPoint x: 226, startPoint y: 147, endPoint x: 233, endPoint y: 150, distance: 7.6
click at [226, 147] on div "Exemption Set must be selected for CA. Exemption * 14 - Wildcard Exemption (unu…" at bounding box center [215, 110] width 147 height 135
click at [328, 200] on button "Save & Close" at bounding box center [338, 198] width 43 height 13
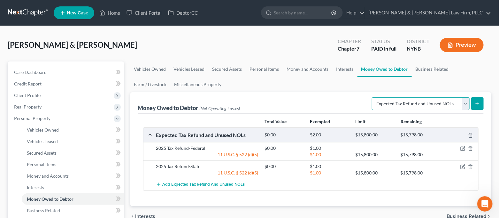
click at [399, 99] on select "Select Type of Money Owed Accounts Receivable Alimony Child Support Claims Agai…" at bounding box center [421, 103] width 98 height 13
click at [447, 102] on select "Select Type of Money Owed Accounts Receivable Alimony Child Support Claims Agai…" at bounding box center [421, 103] width 98 height 13
drag, startPoint x: 429, startPoint y: 67, endPoint x: 435, endPoint y: 68, distance: 5.2
click at [429, 67] on link "Business Related" at bounding box center [432, 68] width 41 height 15
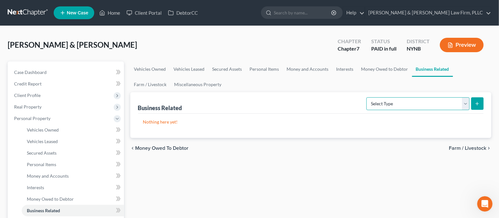
click at [413, 105] on select "Select Type Customer Lists Franchises Inventory Licenses Machinery Office Equip…" at bounding box center [418, 103] width 103 height 13
drag, startPoint x: 413, startPoint y: 105, endPoint x: 385, endPoint y: 89, distance: 32.9
click at [413, 105] on select "Select Type Customer Lists Franchises Inventory Licenses Machinery Office Equip…" at bounding box center [418, 103] width 103 height 13
click at [347, 66] on link "Interests" at bounding box center [345, 68] width 25 height 15
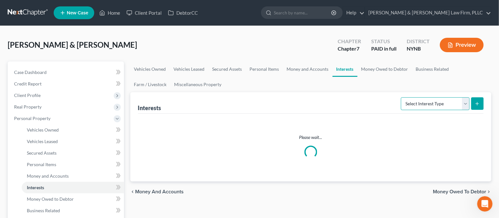
click at [420, 104] on select "Select Interest Type 401K Annuity Bond Education IRA Government Bond Government…" at bounding box center [435, 103] width 69 height 13
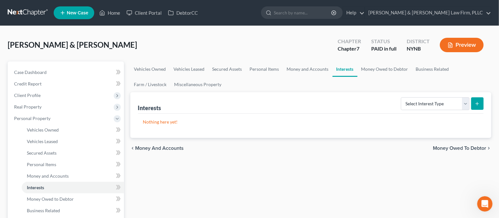
drag, startPoint x: 394, startPoint y: 100, endPoint x: 343, endPoint y: 81, distance: 54.5
click at [394, 100] on div "Interests Select Interest Type 401K Annuity Bond Education IRA Government Bond …" at bounding box center [311, 102] width 346 height 21
click at [317, 73] on link "Money and Accounts" at bounding box center [308, 68] width 50 height 15
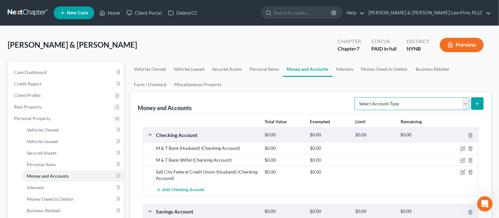
click at [394, 106] on select "Select Account Type Brokerage Cash on Hand Certificates of Deposit Checking Acc…" at bounding box center [412, 103] width 115 height 13
select select "security_deposits"
click at [356, 97] on select "Select Account Type Brokerage Cash on Hand Certificates of Deposit Checking Acc…" at bounding box center [412, 103] width 115 height 13
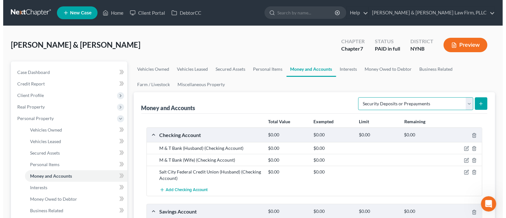
scroll to position [43, 0]
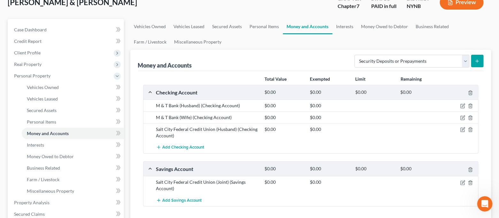
click at [479, 62] on icon "submit" at bounding box center [477, 61] width 5 height 5
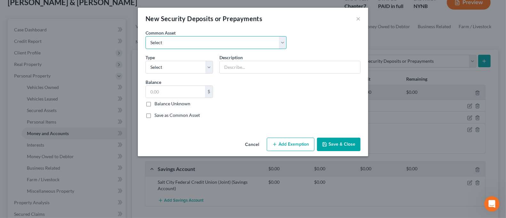
click at [252, 40] on select "Select Security Deposit with Landlord" at bounding box center [215, 42] width 141 height 13
select select "0"
click at [145, 36] on select "Select Security Deposit with Landlord" at bounding box center [215, 42] width 141 height 13
type input "Security Deposit with Landlord"
type input "950.00"
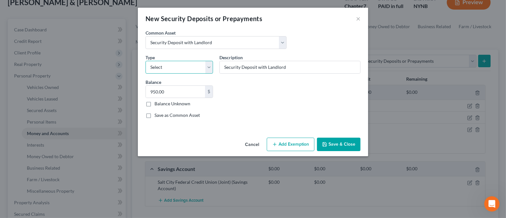
click at [175, 67] on select "Select Electric Gas Heating Oil Security Deposit On Rental Unit Prepaid Rent Te…" at bounding box center [178, 67] width 67 height 13
select select "3"
click at [145, 61] on select "Select Electric Gas Heating Oil Security Deposit On Rental Unit Prepaid Rent Te…" at bounding box center [178, 67] width 67 height 13
click at [178, 95] on input "950.00" at bounding box center [175, 92] width 59 height 12
type input "1,800.00"
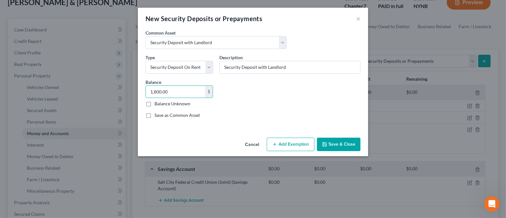
click at [303, 144] on button "Add Exemption" at bounding box center [291, 143] width 48 height 13
select select "2"
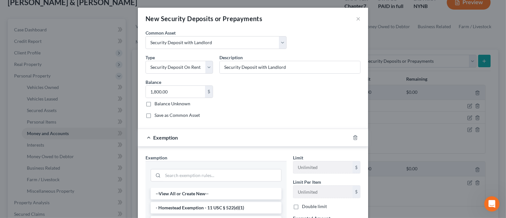
scroll to position [85, 0]
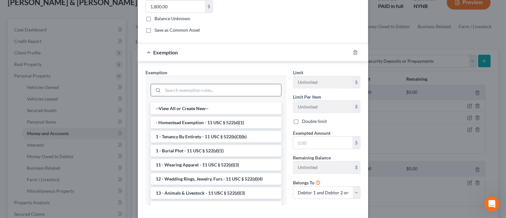
click at [204, 94] on input "search" at bounding box center [222, 90] width 118 height 12
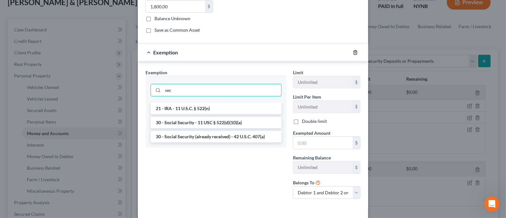
type input "sec"
click at [356, 53] on line "button" at bounding box center [356, 52] width 0 height 1
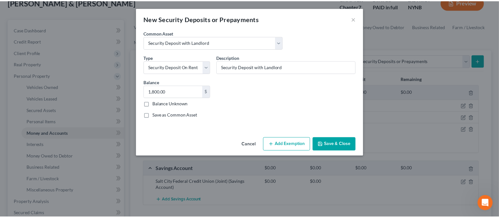
scroll to position [0, 0]
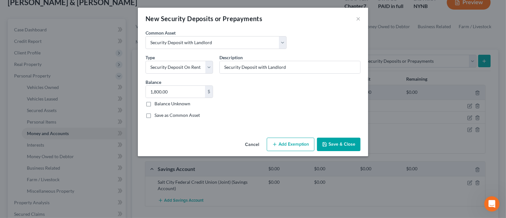
click at [340, 144] on button "Save & Close" at bounding box center [338, 143] width 43 height 13
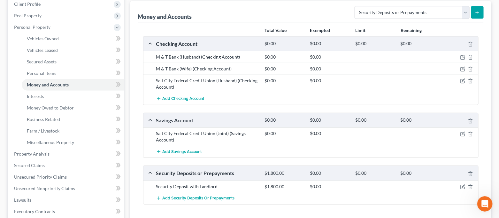
scroll to position [128, 0]
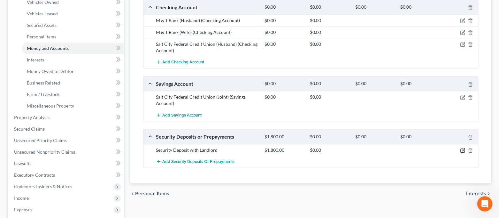
click at [462, 148] on icon "button" at bounding box center [463, 150] width 5 height 5
select select "3"
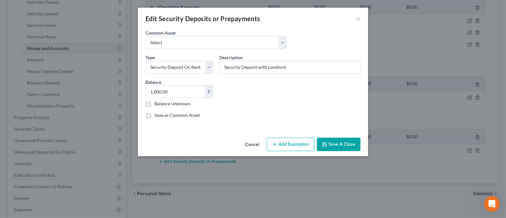
click at [336, 145] on button "Save & Close" at bounding box center [338, 143] width 43 height 13
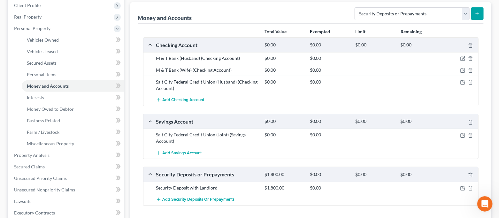
scroll to position [43, 0]
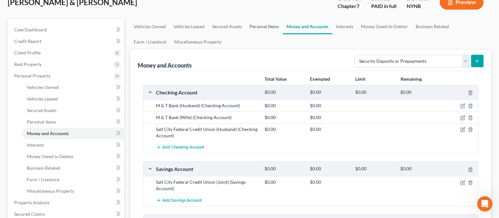
drag, startPoint x: 260, startPoint y: 27, endPoint x: 263, endPoint y: 28, distance: 3.3
click at [260, 27] on link "Personal Items" at bounding box center [264, 26] width 37 height 15
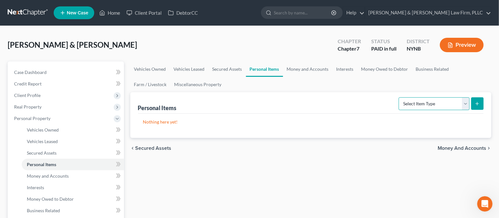
click at [419, 102] on select "Select Item Type Clothing Collectibles Of Value Electronics Firearms Household …" at bounding box center [434, 103] width 71 height 13
select select "clothing"
click at [400, 97] on select "Select Item Type Clothing Collectibles Of Value Electronics Firearms Household …" at bounding box center [434, 103] width 71 height 13
click at [476, 103] on icon "submit" at bounding box center [477, 103] width 5 height 5
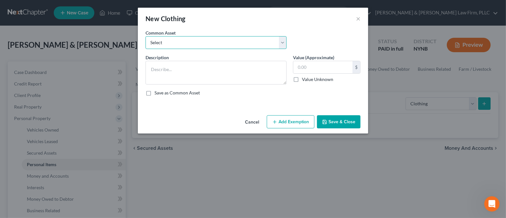
click at [236, 44] on select "Select Regular Everyday Clothing For Debtor & Spouse Regular Everyday Clothing …" at bounding box center [215, 42] width 141 height 13
select select "0"
click at [145, 36] on select "Select Regular Everyday Clothing For Debtor & Spouse Regular Everyday Clothing …" at bounding box center [215, 42] width 141 height 13
type textarea "Regular Everyday Clothing For Debtor & Spouse"
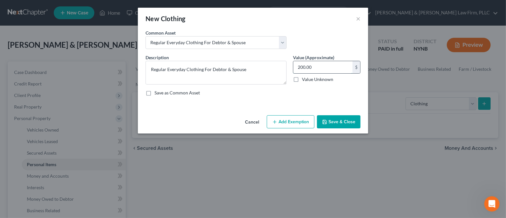
click at [323, 70] on input "200.00" at bounding box center [322, 67] width 59 height 12
type input "250.00"
click at [301, 119] on button "Add Exemption" at bounding box center [291, 121] width 48 height 13
select select "2"
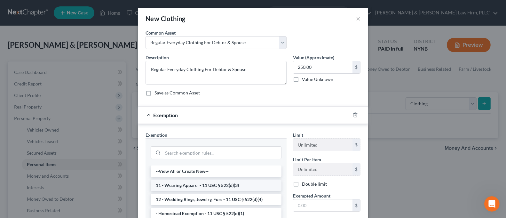
click at [221, 188] on li "11 - Wearing Apparel - 11 USC § 522(d)(3)" at bounding box center [216, 185] width 131 height 12
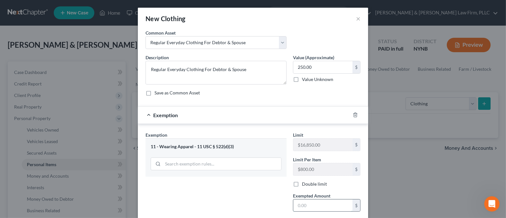
click at [322, 207] on input "text" at bounding box center [322, 205] width 59 height 12
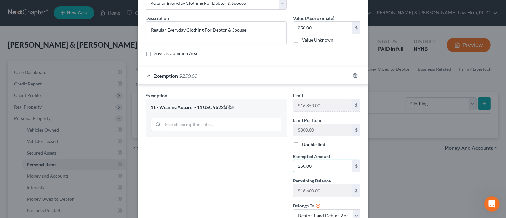
scroll to position [89, 0]
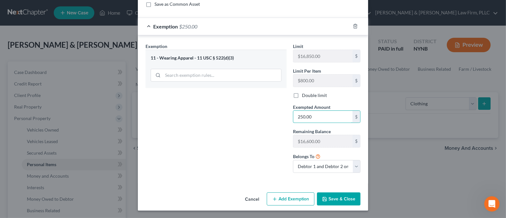
type input "250.00"
click at [330, 198] on button "Save & Close" at bounding box center [338, 198] width 43 height 13
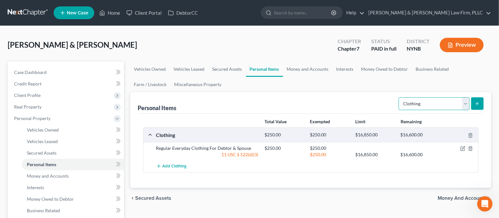
click at [424, 102] on select "Select Item Type Clothing Collectibles Of Value Electronics Firearms Household …" at bounding box center [434, 103] width 71 height 13
select select "collectibles_of_value"
click at [400, 97] on select "Select Item Type Clothing Collectibles Of Value Electronics Firearms Household …" at bounding box center [434, 103] width 71 height 13
click at [473, 103] on button "submit" at bounding box center [478, 103] width 12 height 12
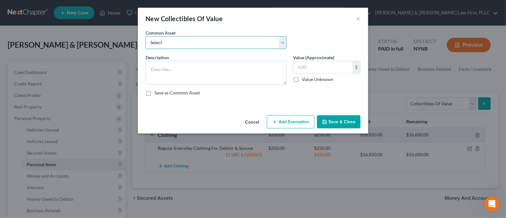
click at [208, 44] on select "Select Family Photographs and Keep Sake Items Family Photographs and Books" at bounding box center [215, 42] width 141 height 13
select select "1"
click at [145, 36] on select "Select Family Photographs and Keep Sake Items Family Photographs and Books" at bounding box center [215, 42] width 141 height 13
type textarea "Family Photographs and Books"
type input "200.00"
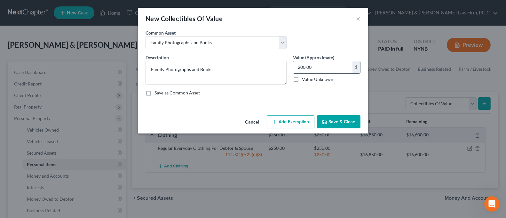
click at [318, 68] on input "200.00" at bounding box center [322, 67] width 59 height 12
click at [289, 103] on div "An exemption set must first be selected from the Filing Information section. Co…" at bounding box center [253, 70] width 230 height 83
click at [287, 124] on button "Add Exemption" at bounding box center [291, 121] width 48 height 13
select select "2"
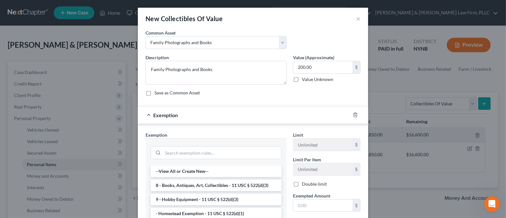
scroll to position [43, 0]
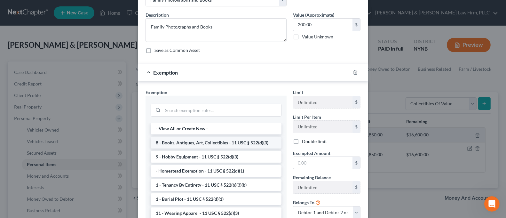
click at [255, 141] on li "8 - Books, Antiques, Art, Collectibles - 11 USC § 522(d)(3)" at bounding box center [216, 143] width 131 height 12
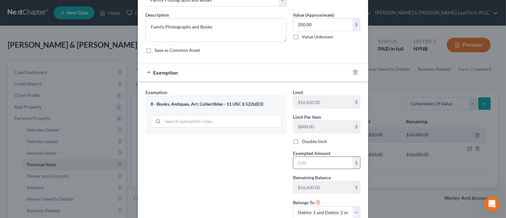
click at [308, 161] on input "text" at bounding box center [322, 163] width 59 height 12
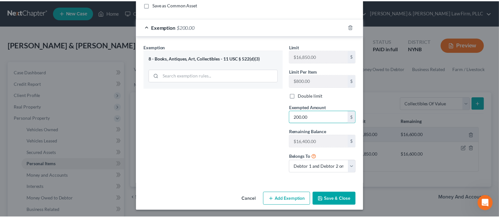
scroll to position [89, 0]
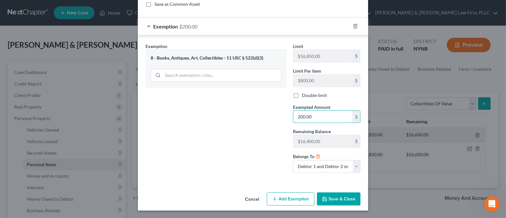
type input "200.00"
click at [218, 155] on div "Exemption Set must be selected for CA. Exemption * 8 - Books, Antiques, Art, Co…" at bounding box center [215, 110] width 147 height 135
click at [337, 201] on button "Save & Close" at bounding box center [338, 198] width 43 height 13
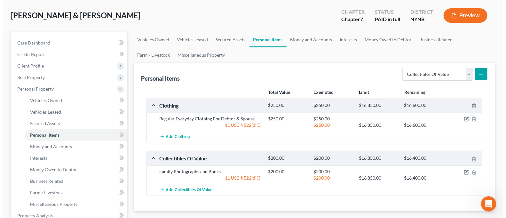
scroll to position [43, 0]
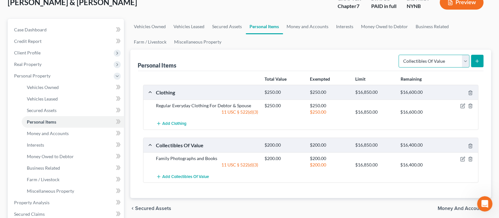
click at [419, 63] on select "Select Item Type Clothing Collectibles Of Value Electronics Firearms Household …" at bounding box center [434, 61] width 71 height 13
select select "electronics"
click at [400, 55] on select "Select Item Type Clothing Collectibles Of Value Electronics Firearms Household …" at bounding box center [434, 61] width 71 height 13
click at [478, 61] on line "submit" at bounding box center [478, 60] width 0 height 3
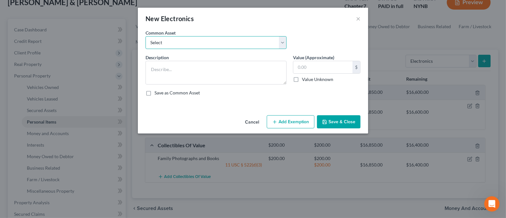
click at [242, 43] on select "Select Cell Phone Electronics to Include: TVs, Computer, Cell Phone(s), and Oth…" at bounding box center [215, 42] width 141 height 13
select select "1"
click at [145, 36] on select "Select Cell Phone Electronics to Include: TVs, Computer, Cell Phone(s), and Oth…" at bounding box center [215, 42] width 141 height 13
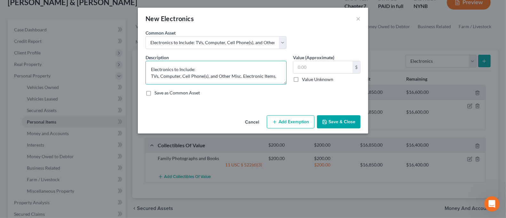
click at [208, 75] on textarea "Electronics to Include: TVs, Computer, Cell Phone(s), and Other Misc. Electroni…" at bounding box center [215, 73] width 141 height 24
click at [269, 76] on textarea "Electronics to Include: TVs, Computer, Cell Phone(s), PlayStation and Other Mis…" at bounding box center [215, 73] width 141 height 24
type textarea "Electronics to Include: TVs, Computer, Cell Phone(s), PlayStation and Other Mis…"
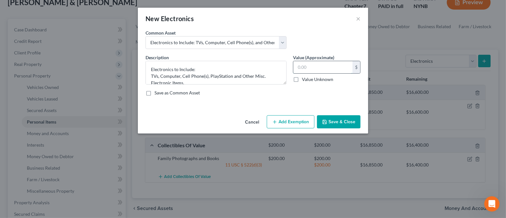
click at [321, 63] on input "text" at bounding box center [322, 67] width 59 height 12
type input "1,000.00"
click at [295, 119] on button "Add Exemption" at bounding box center [291, 121] width 48 height 13
select select "2"
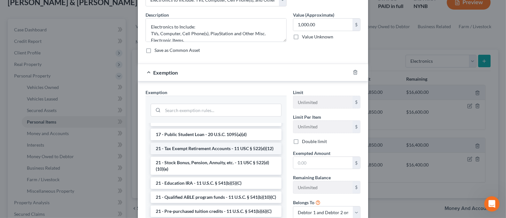
scroll to position [170, 0]
click at [206, 114] on input "search" at bounding box center [222, 110] width 118 height 12
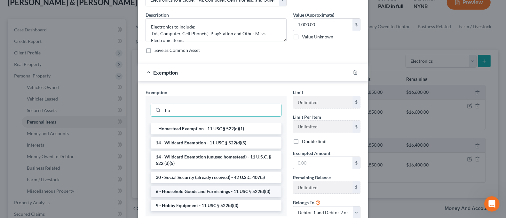
type input "ho"
click at [216, 192] on li "6 - Household Goods and Furnishings - 11 USC § 522(d)(3)" at bounding box center [216, 191] width 131 height 12
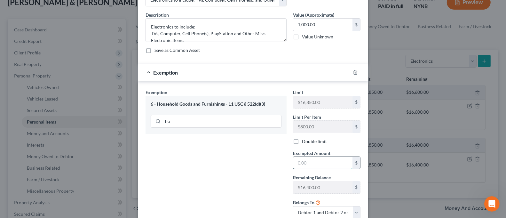
click at [317, 163] on input "text" at bounding box center [322, 163] width 59 height 12
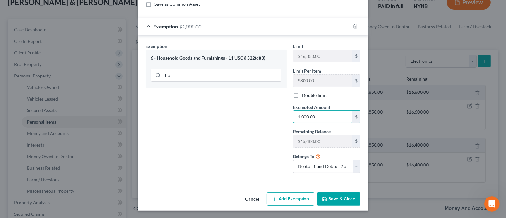
type input "1,000.00"
click at [342, 198] on button "Save & Close" at bounding box center [338, 198] width 43 height 13
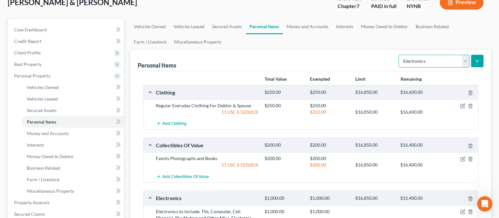
click at [430, 61] on select "Select Item Type Clothing Collectibles Of Value Electronics Firearms Household …" at bounding box center [434, 61] width 71 height 13
select select "household_goods"
click at [400, 55] on select "Select Item Type Clothing Collectibles Of Value Electronics Firearms Household …" at bounding box center [434, 61] width 71 height 13
click at [473, 60] on button "submit" at bounding box center [478, 61] width 12 height 12
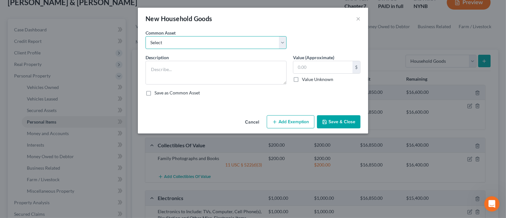
click at [247, 42] on select "Select Household Goods and Furnishings to Include Bedroom Set and Other Misc. I…" at bounding box center [215, 42] width 141 height 13
select select "1"
click at [145, 36] on select "Select Household Goods and Furnishings to Include Bedroom Set and Other Misc. I…" at bounding box center [215, 42] width 141 height 13
type textarea "Household Goods and Furnishings to Include Appliances, Furniture, Bedroom Set a…"
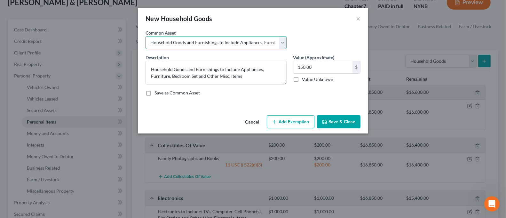
click at [253, 44] on select "Select Household Goods and Furnishings to Include Bedroom Set and Other Misc. I…" at bounding box center [215, 42] width 141 height 13
click at [145, 36] on select "Select Household Goods and Furnishings to Include Bedroom Set and Other Misc. I…" at bounding box center [215, 42] width 141 height 13
click at [322, 65] on input "150.00" at bounding box center [322, 67] width 59 height 12
type input "2,500.00"
click at [300, 119] on button "Add Exemption" at bounding box center [291, 121] width 48 height 13
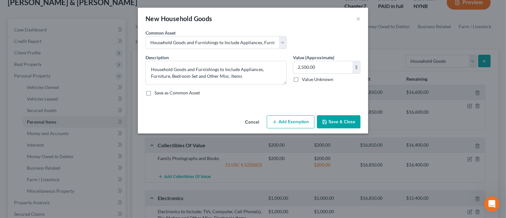
select select "2"
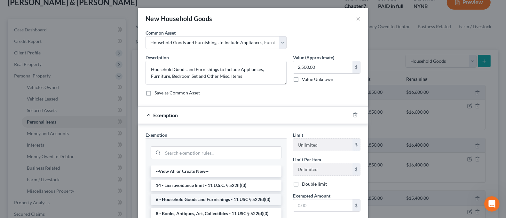
click at [230, 196] on li "6 - Household Goods and Furnishings - 11 USC § 522(d)(3)" at bounding box center [216, 199] width 131 height 12
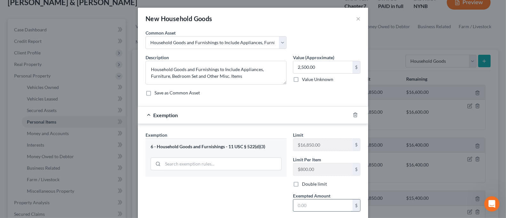
click at [323, 204] on input "text" at bounding box center [322, 205] width 59 height 12
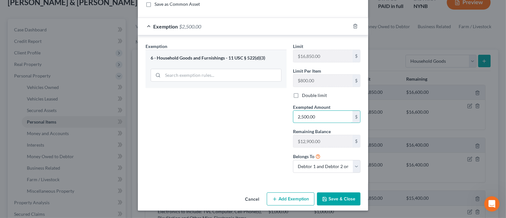
type input "2,500.00"
click at [330, 198] on button "Save & Close" at bounding box center [338, 198] width 43 height 13
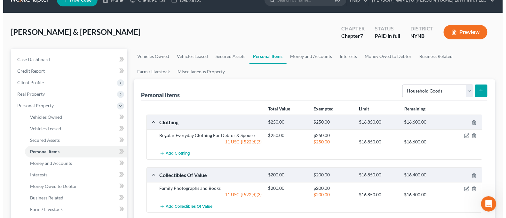
scroll to position [0, 0]
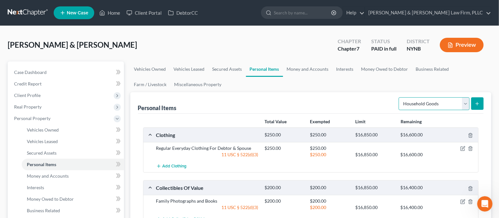
click at [420, 104] on select "Select Item Type Clothing Collectibles Of Value Electronics Firearms Household …" at bounding box center [434, 103] width 71 height 13
select select "jewelry"
click at [400, 97] on select "Select Item Type Clothing Collectibles Of Value Electronics Firearms Household …" at bounding box center [434, 103] width 71 height 13
click at [479, 106] on icon "submit" at bounding box center [477, 103] width 5 height 5
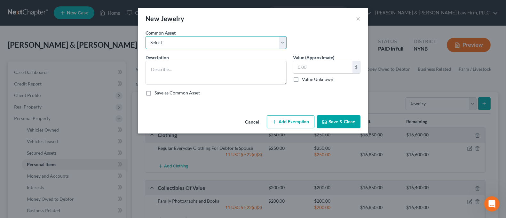
click at [234, 45] on select "Select Jewelry to Include Wedding Bands and Costume Jewelry Jewelry to Include …" at bounding box center [215, 42] width 141 height 13
select select "0"
click at [145, 36] on select "Select Jewelry to Include Wedding Bands and Costume Jewelry Jewelry to Include …" at bounding box center [215, 42] width 141 height 13
type textarea "Jewelry to Include Wedding Bands and Costume Jewelry"
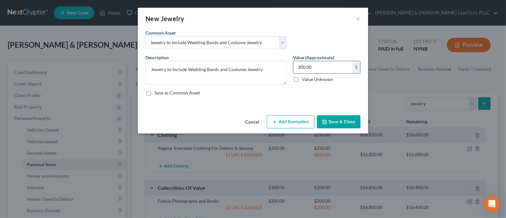
click at [315, 68] on input "300.00" at bounding box center [322, 67] width 59 height 12
type input "3,500.00"
click at [299, 122] on button "Add Exemption" at bounding box center [291, 121] width 48 height 13
select select "2"
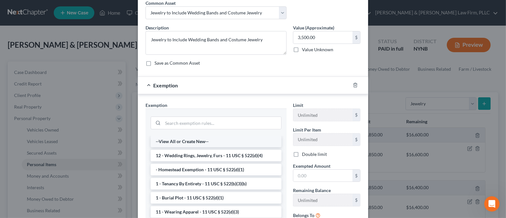
scroll to position [43, 0]
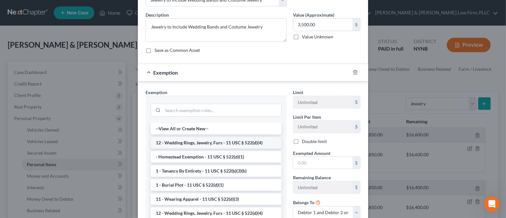
click at [235, 140] on li "12 - Wedding Rings, Jewelry, Furs - 11 USC § 522(d)(4)" at bounding box center [216, 143] width 131 height 12
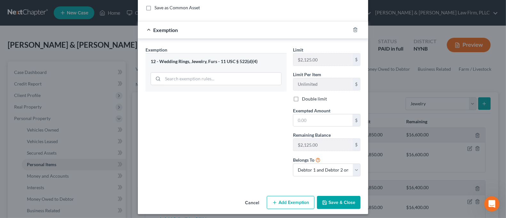
scroll to position [0, 0]
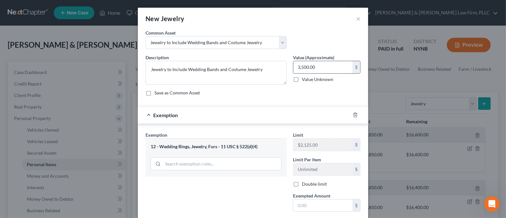
click at [314, 67] on input "3,500.00" at bounding box center [322, 67] width 59 height 12
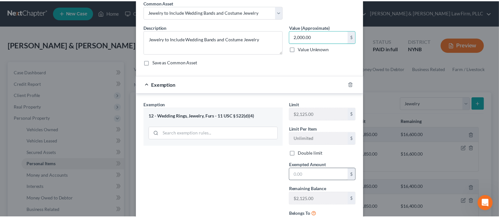
scroll to position [85, 0]
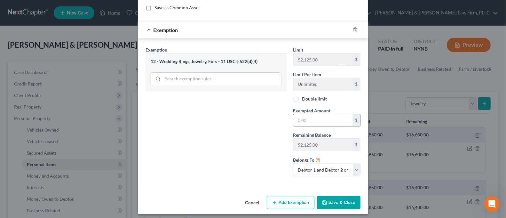
type input "2,000.00"
click at [312, 122] on input "text" at bounding box center [322, 120] width 59 height 12
type input "2,000.00"
click at [259, 150] on div "Exemption Set must be selected for CA. Exemption * 12 - Wedding Rings, Jewelry,…" at bounding box center [215, 113] width 147 height 135
click at [326, 200] on button "Save & Close" at bounding box center [338, 202] width 43 height 13
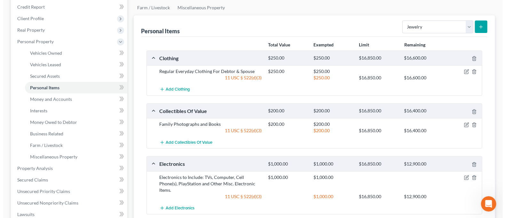
scroll to position [38, 0]
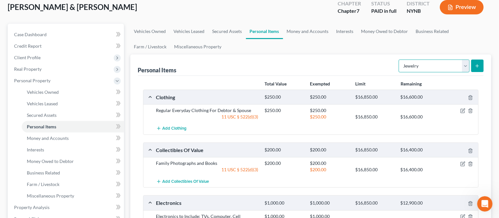
click at [414, 69] on select "Select Item Type Clothing Collectibles Of Value Electronics Firearms Household …" at bounding box center [434, 65] width 71 height 13
select select "sports_and_hobby_equipment"
click at [400, 59] on select "Select Item Type Clothing Collectibles Of Value Electronics Firearms Household …" at bounding box center [434, 65] width 71 height 13
click at [477, 63] on icon "submit" at bounding box center [477, 65] width 5 height 5
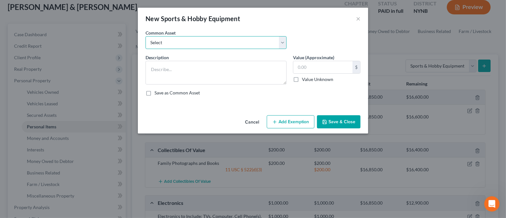
click at [194, 39] on select "Select Aluminum Row Boat" at bounding box center [215, 42] width 141 height 13
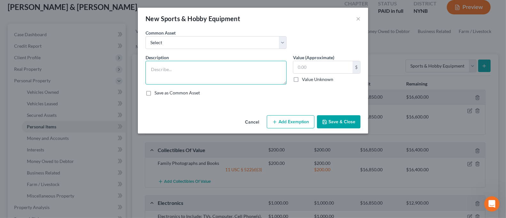
click at [191, 81] on textarea at bounding box center [215, 73] width 141 height 24
type textarea "Children's Sports Equipment"
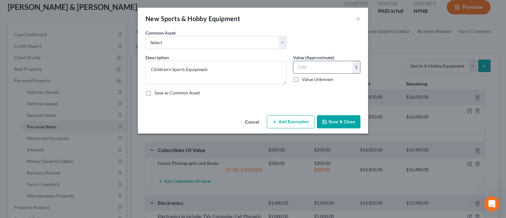
click at [326, 63] on input "text" at bounding box center [322, 67] width 59 height 12
type input "150.00"
click at [273, 124] on button "Add Exemption" at bounding box center [291, 121] width 48 height 13
select select "2"
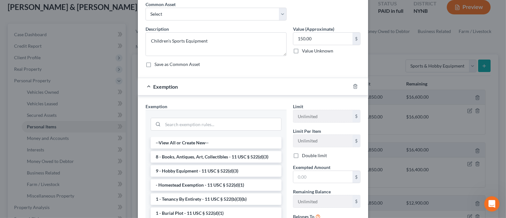
scroll to position [43, 0]
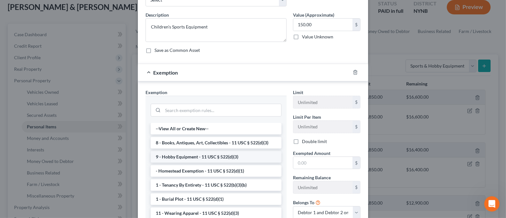
click at [243, 155] on li "9 - Hobby Equipment - 11 USC § 522(d)(3)" at bounding box center [216, 157] width 131 height 12
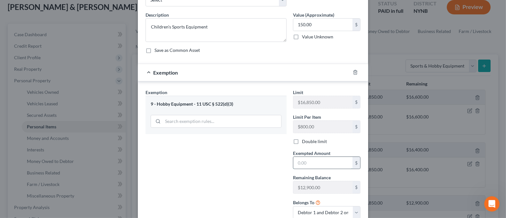
drag, startPoint x: 305, startPoint y: 162, endPoint x: 307, endPoint y: 159, distance: 3.6
click at [305, 162] on input "text" at bounding box center [322, 163] width 59 height 12
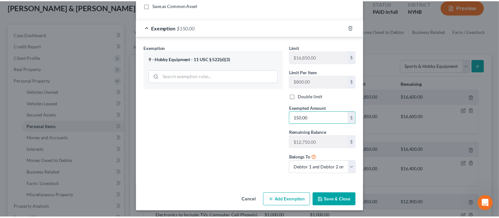
scroll to position [89, 0]
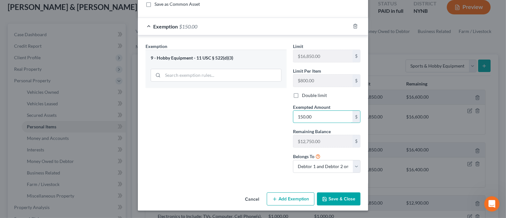
type input "150.00"
click at [330, 203] on button "Save & Close" at bounding box center [338, 198] width 43 height 13
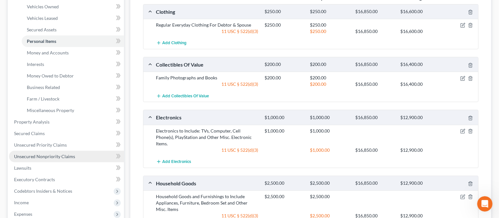
scroll to position [166, 0]
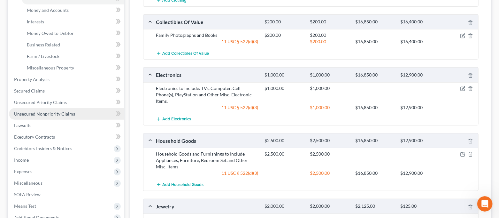
click at [53, 117] on link "Unsecured Nonpriority Claims" at bounding box center [66, 114] width 115 height 12
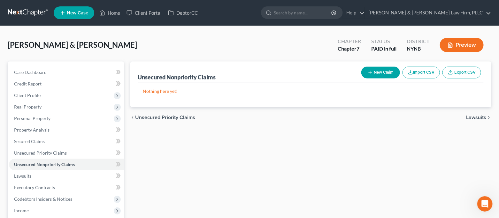
click at [373, 72] on button "New Claim" at bounding box center [381, 73] width 39 height 12
select select "2"
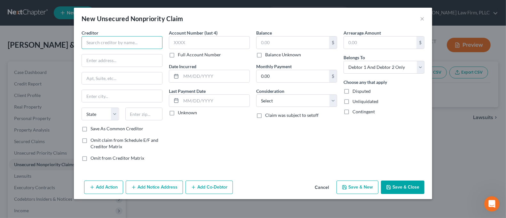
click at [126, 43] on input "text" at bounding box center [122, 42] width 81 height 13
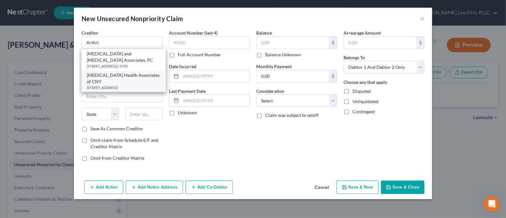
click at [134, 85] on div "[MEDICAL_DATA] Health Associates of CNY" at bounding box center [124, 78] width 74 height 13
type input "[MEDICAL_DATA] Health Associates of CNY"
type input "[STREET_ADDRESS]"
type input "[GEOGRAPHIC_DATA]"
select select "35"
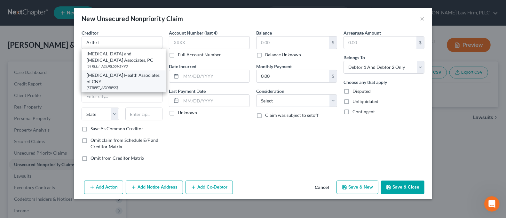
type input "13214"
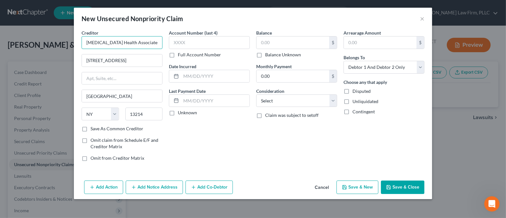
drag, startPoint x: 102, startPoint y: 42, endPoint x: 77, endPoint y: 48, distance: 25.7
click at [77, 48] on div "Creditor * [MEDICAL_DATA] Health Associates of CNY 5794 Widewaters Pkwy Syracus…" at bounding box center [253, 103] width 358 height 148
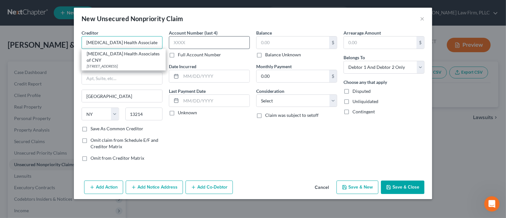
type input "[MEDICAL_DATA] Health Associates of CNY"
click at [204, 40] on input "text" at bounding box center [209, 42] width 81 height 13
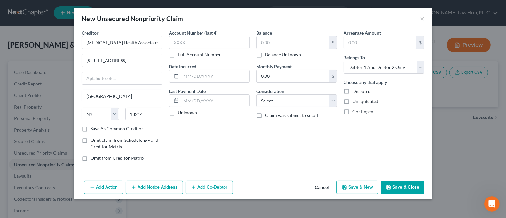
click at [279, 56] on label "Balance Unknown" at bounding box center [283, 54] width 36 height 6
click at [272, 56] on input "Balance Unknown" at bounding box center [270, 53] width 4 height 4
checkbox input "true"
type input "0.00"
click at [393, 186] on button "Save & Close" at bounding box center [402, 186] width 43 height 13
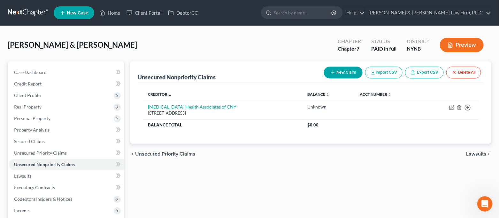
click at [338, 69] on button "New Claim" at bounding box center [343, 73] width 39 height 12
select select "2"
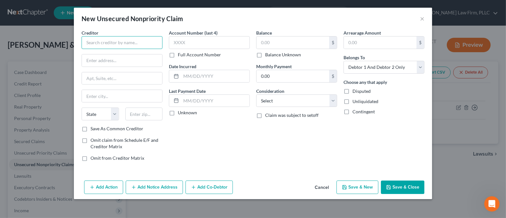
click at [142, 42] on input "text" at bounding box center [122, 42] width 81 height 13
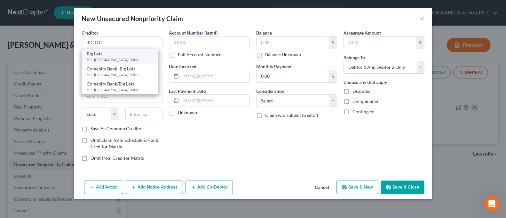
click at [131, 56] on div "Big Lots" at bounding box center [120, 54] width 67 height 6
type input "Big Lots"
type input "P.O. Box 650967"
type input "[GEOGRAPHIC_DATA]"
select select "45"
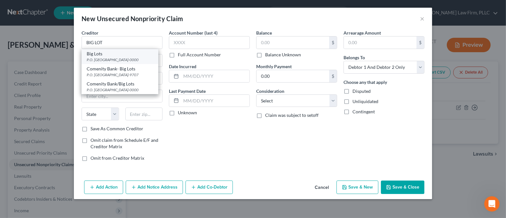
type input "75265-0000"
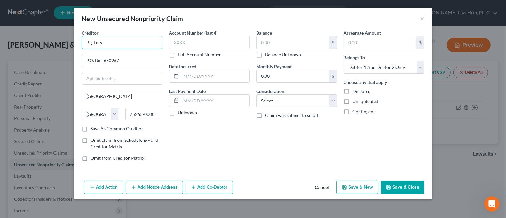
drag, startPoint x: 93, startPoint y: 42, endPoint x: 79, endPoint y: 43, distance: 14.1
click at [79, 43] on div "Creditor * Big Lots P.O. Box 650967 [GEOGRAPHIC_DATA] [US_STATE] AK AR AZ CA CO…" at bounding box center [121, 97] width 87 height 137
type input "BIG Lots"
click at [203, 49] on div "Account Number (last 4) Full Account Number" at bounding box center [209, 43] width 81 height 28
click at [265, 55] on label "Balance Unknown" at bounding box center [283, 54] width 36 height 6
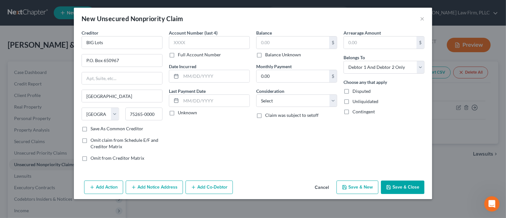
click at [268, 55] on input "Balance Unknown" at bounding box center [270, 53] width 4 height 4
click at [393, 186] on button "Save & Close" at bounding box center [402, 186] width 43 height 13
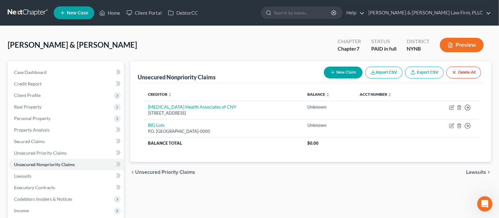
click at [343, 75] on button "New Claim" at bounding box center [343, 73] width 39 height 12
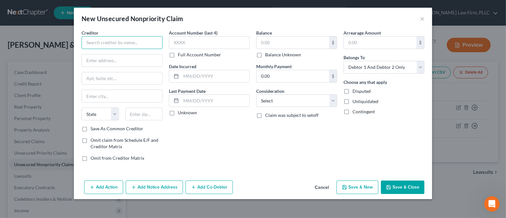
click at [144, 46] on input "text" at bounding box center [122, 42] width 81 height 13
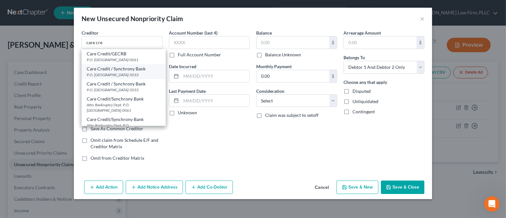
click at [140, 72] on div "Care Credit / Synchrony Bank" at bounding box center [124, 69] width 74 height 6
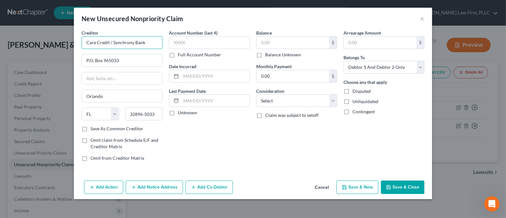
drag, startPoint x: 95, startPoint y: 43, endPoint x: 80, endPoint y: 43, distance: 14.7
click at [80, 43] on div "Creditor * Care Credit / Synchrony Bank P.O. [GEOGRAPHIC_DATA] [US_STATE] AK AR…" at bounding box center [121, 97] width 87 height 137
click at [185, 43] on input "text" at bounding box center [209, 42] width 81 height 13
click at [292, 56] on label "Balance Unknown" at bounding box center [283, 54] width 36 height 6
click at [272, 56] on input "Balance Unknown" at bounding box center [270, 53] width 4 height 4
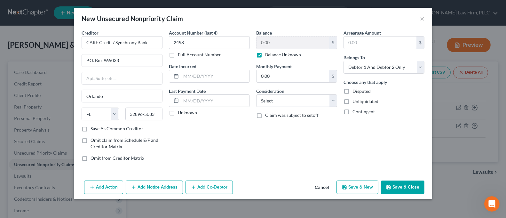
click at [394, 186] on button "Save & Close" at bounding box center [402, 186] width 43 height 13
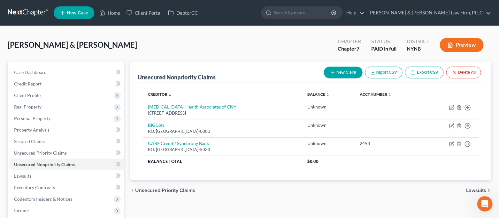
click at [340, 75] on button "New Claim" at bounding box center [343, 73] width 39 height 12
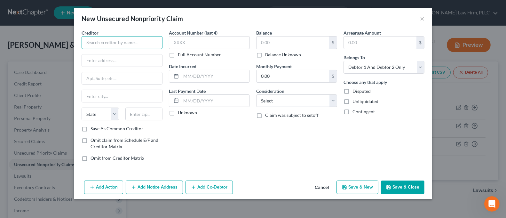
click at [143, 42] on input "text" at bounding box center [122, 42] width 81 height 13
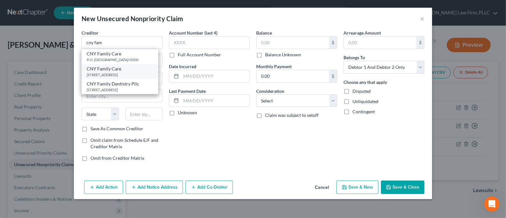
click at [131, 77] on div "[STREET_ADDRESS]" at bounding box center [120, 74] width 67 height 5
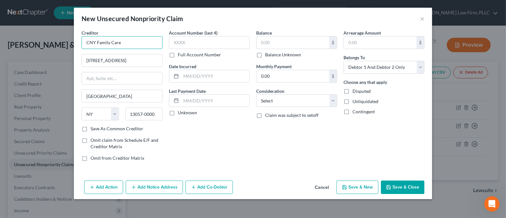
drag, startPoint x: 109, startPoint y: 42, endPoint x: 98, endPoint y: 44, distance: 11.3
click at [98, 44] on input "CNY Family Care" at bounding box center [122, 42] width 81 height 13
click at [209, 39] on input "text" at bounding box center [209, 42] width 81 height 13
click at [269, 51] on div "$ Balance Unknown" at bounding box center [296, 47] width 81 height 22
click at [270, 53] on label "Balance Unknown" at bounding box center [283, 54] width 36 height 6
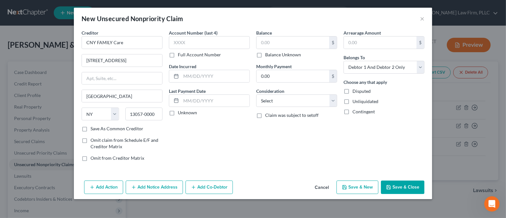
click at [270, 53] on input "Balance Unknown" at bounding box center [270, 53] width 4 height 4
click at [407, 187] on button "Save & Close" at bounding box center [402, 186] width 43 height 13
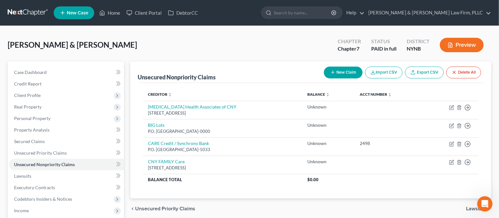
click at [331, 72] on icon "button" at bounding box center [333, 72] width 5 height 5
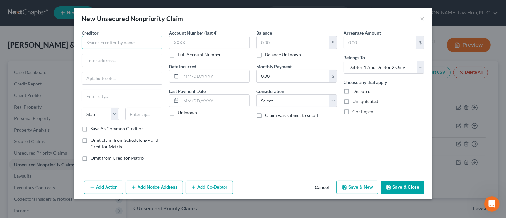
click at [154, 41] on input "text" at bounding box center [122, 42] width 81 height 13
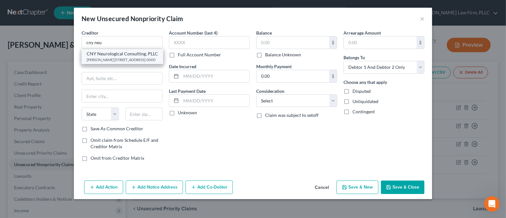
click at [129, 57] on div "CNY Neurological Consulting, PLLC" at bounding box center [122, 54] width 71 height 6
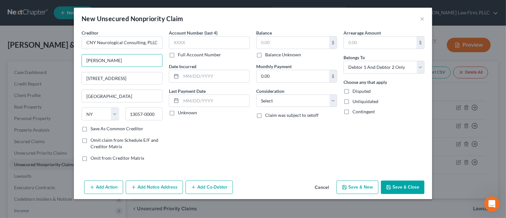
drag, startPoint x: 107, startPoint y: 60, endPoint x: 79, endPoint y: 62, distance: 28.5
click at [79, 62] on div "Creditor * CNY Neurological Consulting, PLLC [PERSON_NAME] [STREET_ADDRESS] [GE…" at bounding box center [121, 97] width 87 height 137
drag, startPoint x: 152, startPoint y: 78, endPoint x: 62, endPoint y: 78, distance: 90.2
click at [62, 78] on div "New Unsecured Nonpriority Claim × Creditor * CNY Neurological Consulting, PLLC …" at bounding box center [253, 109] width 506 height 218
click at [110, 78] on input "[STREET_ADDRESS]" at bounding box center [122, 78] width 80 height 12
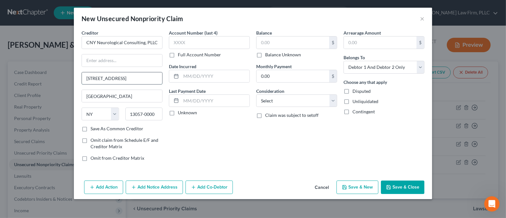
drag, startPoint x: 137, startPoint y: 79, endPoint x: 83, endPoint y: 81, distance: 54.4
click at [83, 81] on input "[STREET_ADDRESS]" at bounding box center [122, 78] width 80 height 12
click at [131, 60] on input "text" at bounding box center [122, 60] width 80 height 12
paste input "[STREET_ADDRESS]"
drag, startPoint x: 118, startPoint y: 81, endPoint x: 64, endPoint y: 82, distance: 53.7
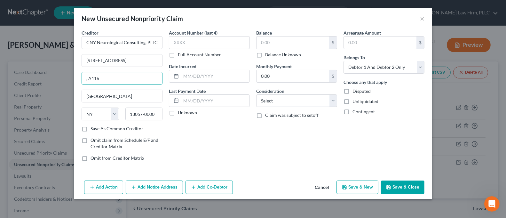
click at [64, 82] on div "New Unsecured Nonpriority Claim × Creditor * CNY Neurological Consulting, PLLC …" at bounding box center [253, 109] width 506 height 218
click at [265, 55] on label "Balance Unknown" at bounding box center [283, 54] width 36 height 6
click at [268, 55] on input "Balance Unknown" at bounding box center [270, 53] width 4 height 4
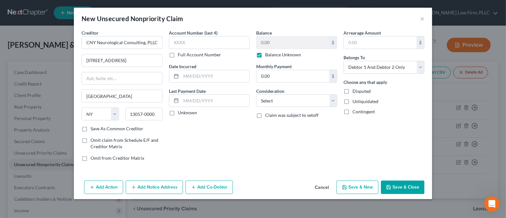
click at [388, 185] on icon "button" at bounding box center [388, 186] width 5 height 5
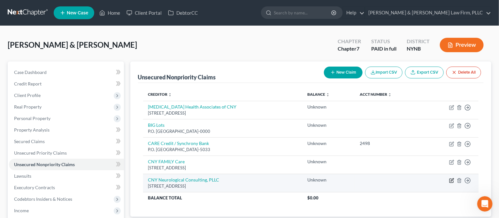
click at [453, 180] on icon "button" at bounding box center [452, 179] width 3 height 3
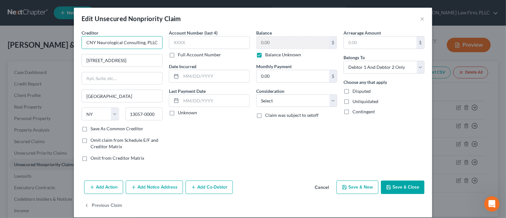
drag, startPoint x: 118, startPoint y: 43, endPoint x: 105, endPoint y: 45, distance: 13.0
click at [105, 45] on input "CNY Neurological Consulting, PLLC" at bounding box center [122, 42] width 81 height 13
drag, startPoint x: 119, startPoint y: 43, endPoint x: 98, endPoint y: 46, distance: 21.3
click at [98, 46] on input "CNY Neurological Consulting, PLLC" at bounding box center [122, 42] width 81 height 13
click at [270, 145] on div "Balance 0.00 $ Balance Unknown Balance Undetermined 0.00 $ Balance Unknown Mont…" at bounding box center [296, 97] width 87 height 137
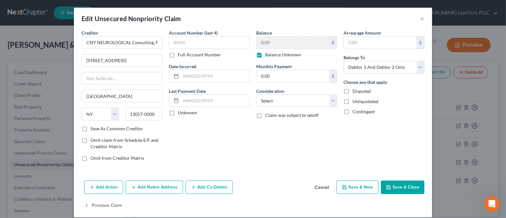
click at [402, 187] on button "Save & Close" at bounding box center [402, 186] width 43 height 13
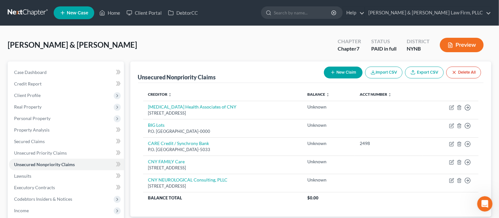
click at [341, 75] on button "New Claim" at bounding box center [343, 73] width 39 height 12
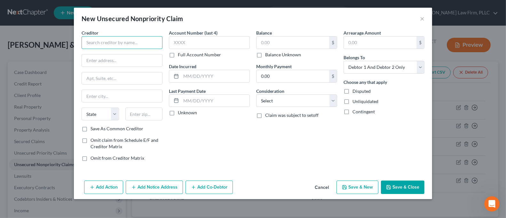
click at [145, 39] on input "text" at bounding box center [122, 42] width 81 height 13
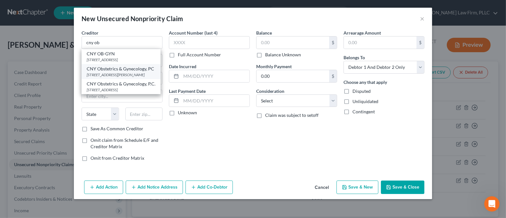
click at [145, 72] on div "CNY Obstetrics & Gynecology, PC" at bounding box center [121, 69] width 69 height 6
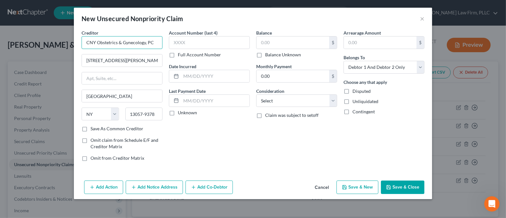
drag, startPoint x: 116, startPoint y: 43, endPoint x: 100, endPoint y: 45, distance: 15.9
click at [100, 45] on input "CNY Obstetrics & Gynecology, PC" at bounding box center [122, 42] width 81 height 13
click at [274, 54] on label "Balance Unknown" at bounding box center [283, 54] width 36 height 6
click at [272, 54] on input "Balance Unknown" at bounding box center [270, 53] width 4 height 4
click at [394, 191] on button "Save & Close" at bounding box center [402, 186] width 43 height 13
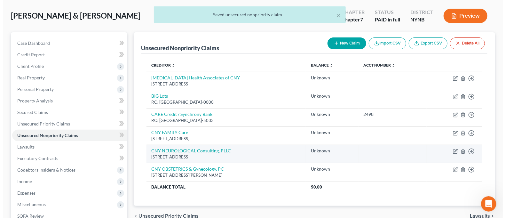
scroll to position [43, 0]
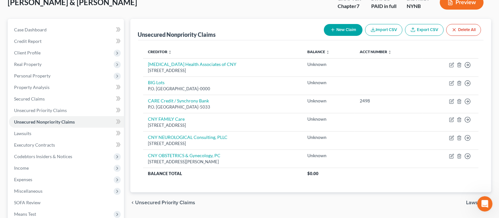
click at [340, 31] on button "New Claim" at bounding box center [343, 30] width 39 height 12
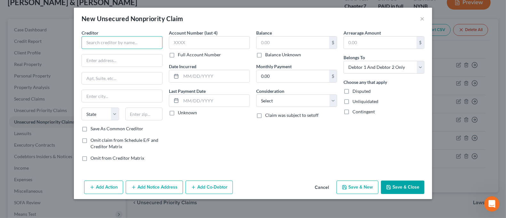
click at [123, 37] on input "text" at bounding box center [122, 42] width 81 height 13
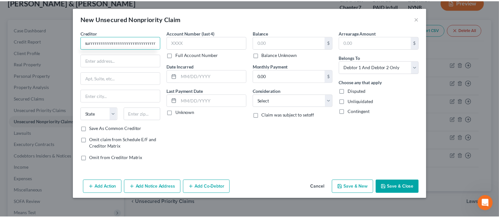
scroll to position [0, 0]
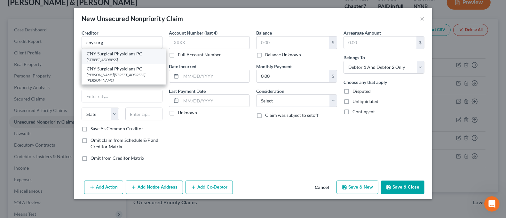
click at [153, 57] on div "[STREET_ADDRESS]" at bounding box center [124, 59] width 74 height 5
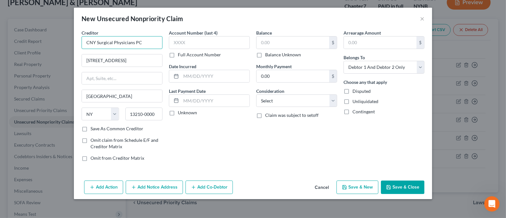
drag, startPoint x: 112, startPoint y: 43, endPoint x: 97, endPoint y: 45, distance: 15.6
click at [97, 45] on input "CNY Surgical Physicians PC" at bounding box center [122, 42] width 81 height 13
click at [266, 53] on label "Balance Unknown" at bounding box center [283, 54] width 36 height 6
click at [268, 53] on input "Balance Unknown" at bounding box center [270, 53] width 4 height 4
click at [392, 184] on button "Save & Close" at bounding box center [402, 186] width 43 height 13
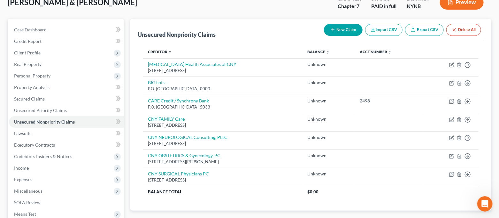
click at [344, 23] on div "New Claim Import CSV Export CSV Delete All" at bounding box center [403, 29] width 162 height 17
click at [345, 27] on button "New Claim" at bounding box center [343, 30] width 39 height 12
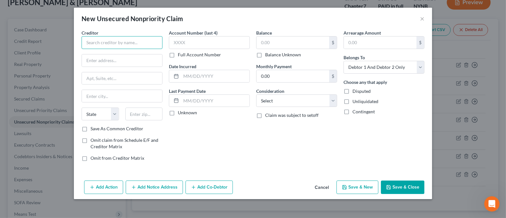
click at [127, 42] on input "text" at bounding box center [122, 42] width 81 height 13
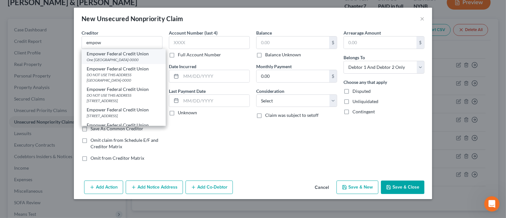
click at [120, 57] on div "One [GEOGRAPHIC_DATA]-0000" at bounding box center [124, 59] width 74 height 5
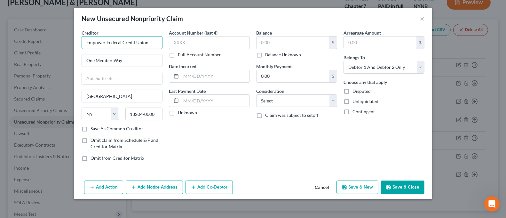
drag, startPoint x: 105, startPoint y: 43, endPoint x: 76, endPoint y: 46, distance: 28.6
click at [76, 46] on div "Creditor * Empower Federal Credit Union One Member Way [GEOGRAPHIC_DATA] [US_ST…" at bounding box center [253, 103] width 358 height 148
click at [270, 40] on input "text" at bounding box center [292, 42] width 73 height 12
click at [270, 56] on label "Balance Unknown" at bounding box center [283, 54] width 36 height 6
click at [270, 56] on input "Balance Unknown" at bounding box center [270, 53] width 4 height 4
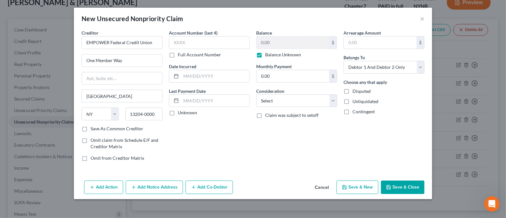
click at [404, 184] on button "Save & Close" at bounding box center [402, 186] width 43 height 13
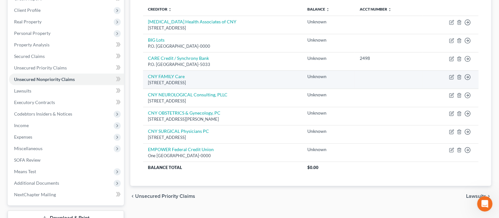
scroll to position [43, 0]
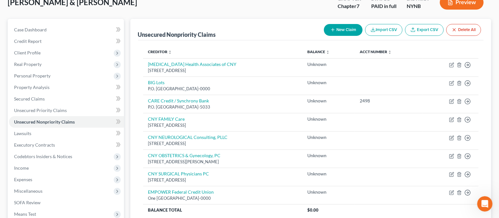
click at [344, 27] on button "New Claim" at bounding box center [343, 30] width 39 height 12
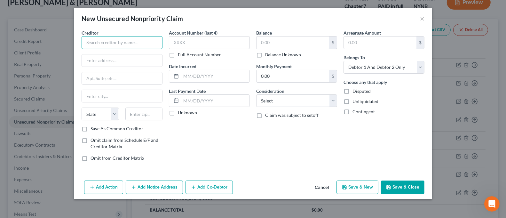
click at [126, 43] on input "text" at bounding box center [122, 42] width 81 height 13
click at [123, 63] on input "text" at bounding box center [122, 60] width 80 height 12
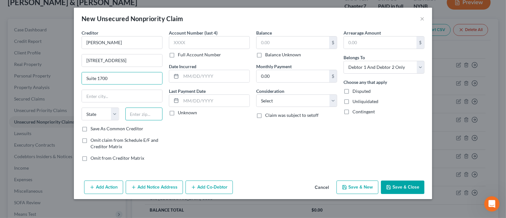
click at [142, 116] on input "text" at bounding box center [143, 113] width 37 height 13
click at [249, 150] on div "Account Number (last 4) Full Account Number Date Incurred Last Payment Date Unk…" at bounding box center [209, 97] width 87 height 137
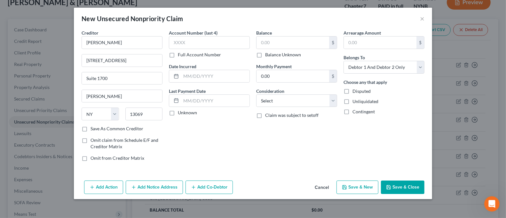
click at [280, 53] on label "Balance Unknown" at bounding box center [283, 54] width 36 height 6
click at [272, 53] on input "Balance Unknown" at bounding box center [270, 53] width 4 height 4
click at [401, 191] on button "Save & Close" at bounding box center [402, 186] width 43 height 13
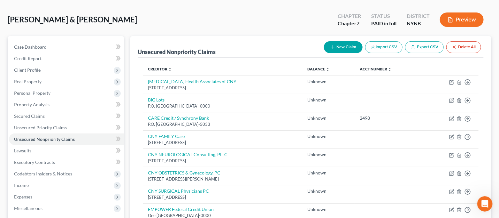
scroll to position [0, 0]
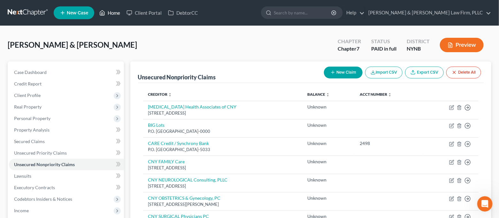
click at [109, 16] on link "Home" at bounding box center [109, 13] width 27 height 12
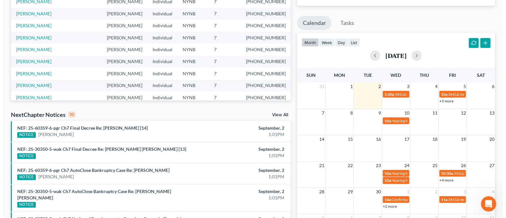
scroll to position [85, 0]
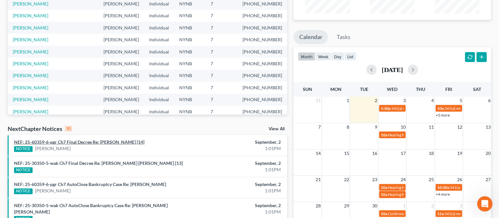
click at [117, 142] on link "NEF: 25-60359-6-pgr Ch7 Final Decree Re: [PERSON_NAME] [14]" at bounding box center [79, 141] width 130 height 5
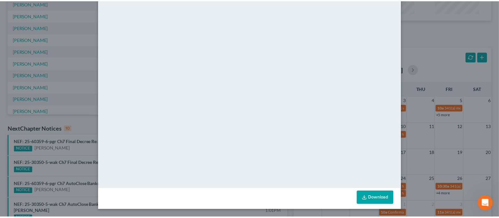
scroll to position [0, 0]
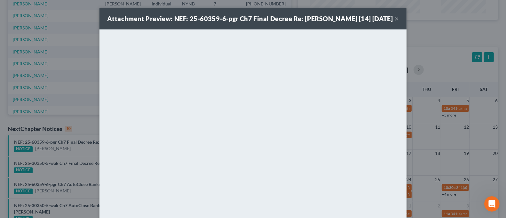
click at [394, 22] on button "×" at bounding box center [396, 19] width 4 height 8
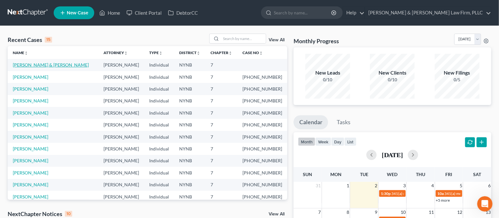
click at [49, 66] on link "[PERSON_NAME] & [PERSON_NAME]" at bounding box center [51, 64] width 76 height 5
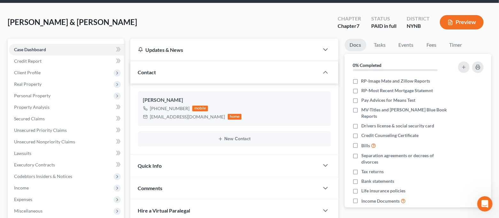
scroll to position [43, 0]
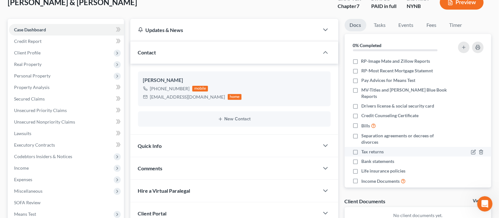
click at [362, 148] on label "Tax returns" at bounding box center [373, 151] width 22 height 6
click at [364, 148] on input "Tax returns" at bounding box center [366, 150] width 4 height 4
click at [479, 70] on icon "button" at bounding box center [481, 70] width 5 height 5
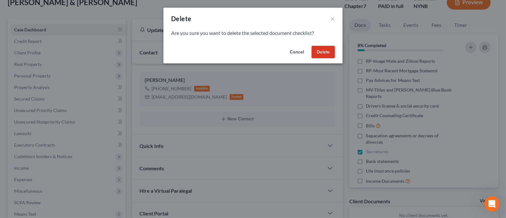
click at [328, 57] on button "Delete" at bounding box center [322, 52] width 23 height 13
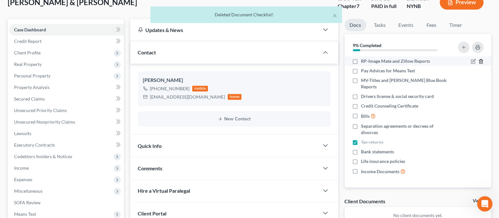
click at [480, 62] on icon "button" at bounding box center [481, 61] width 3 height 4
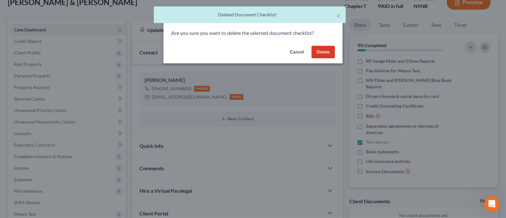
click at [320, 51] on button "Delete" at bounding box center [322, 52] width 23 height 13
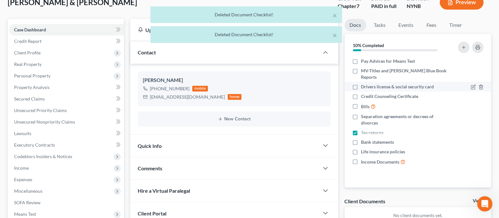
click at [362, 83] on label "Drivers license & social security card" at bounding box center [398, 86] width 73 height 6
click at [364, 83] on input "Drivers license & social security card" at bounding box center [366, 85] width 4 height 4
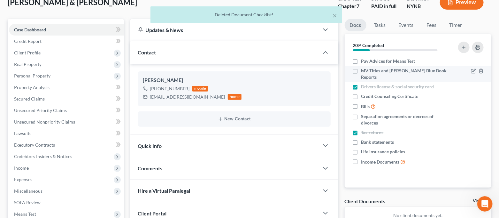
click at [362, 69] on label "MV-Titles and [PERSON_NAME] Blue Book Reports" at bounding box center [406, 73] width 88 height 13
click at [364, 69] on input "MV-Titles and [PERSON_NAME] Blue Book Reports" at bounding box center [366, 69] width 4 height 4
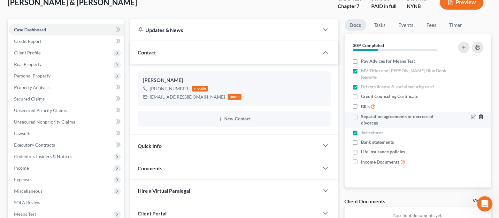
click at [480, 115] on icon "button" at bounding box center [481, 117] width 3 height 4
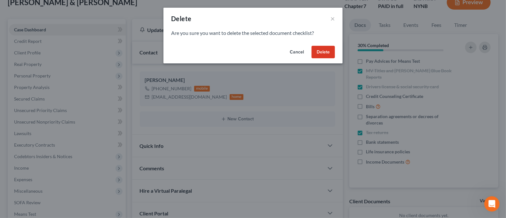
click at [322, 56] on button "Delete" at bounding box center [322, 52] width 23 height 13
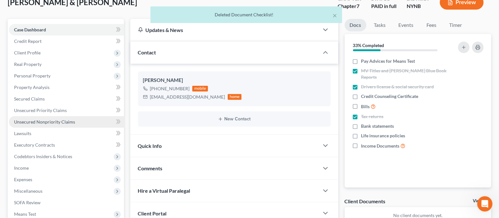
click at [45, 120] on span "Unsecured Nonpriority Claims" at bounding box center [44, 121] width 61 height 5
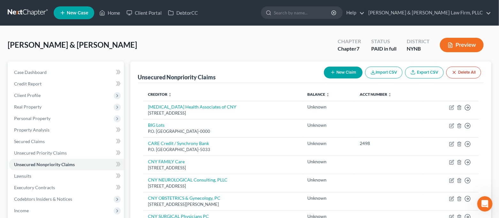
click at [345, 74] on button "New Claim" at bounding box center [343, 73] width 39 height 12
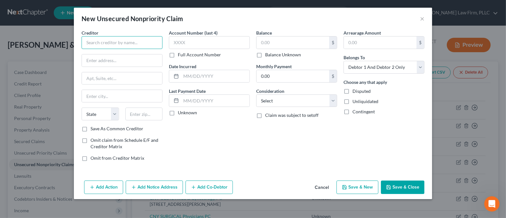
click at [93, 39] on input "text" at bounding box center [122, 42] width 81 height 13
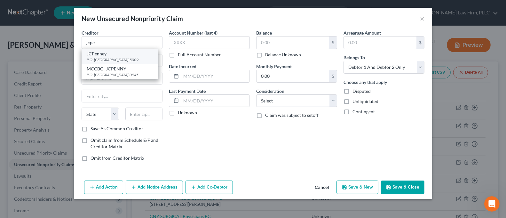
click at [111, 59] on div "P.O. [GEOGRAPHIC_DATA]-5009" at bounding box center [120, 59] width 67 height 5
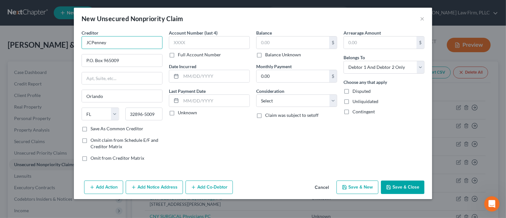
drag, startPoint x: 111, startPoint y: 42, endPoint x: 93, endPoint y: 46, distance: 17.6
click at [93, 46] on input "JCPenney" at bounding box center [122, 42] width 81 height 13
click at [272, 52] on label "Balance Unknown" at bounding box center [283, 54] width 36 height 6
click at [272, 52] on input "Balance Unknown" at bounding box center [270, 53] width 4 height 4
click at [399, 191] on button "Save & Close" at bounding box center [402, 186] width 43 height 13
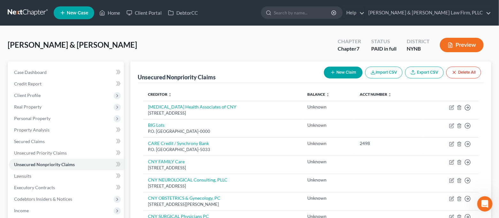
click at [342, 70] on button "New Claim" at bounding box center [343, 73] width 39 height 12
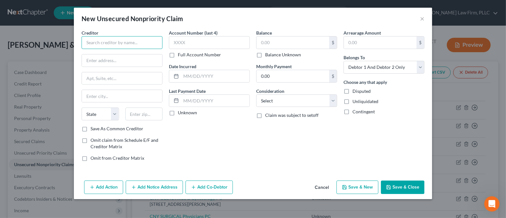
click at [111, 41] on input "text" at bounding box center [122, 42] width 81 height 13
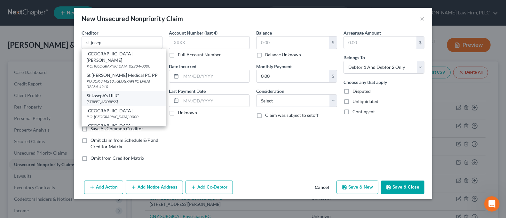
click at [128, 96] on div "St Joseph's HHC" at bounding box center [124, 95] width 74 height 6
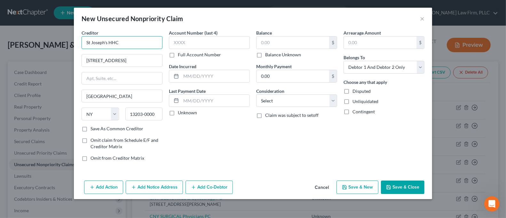
drag, startPoint x: 128, startPoint y: 43, endPoint x: 111, endPoint y: 48, distance: 17.1
click at [111, 48] on input "St Joseph's HHC" at bounding box center [122, 42] width 81 height 13
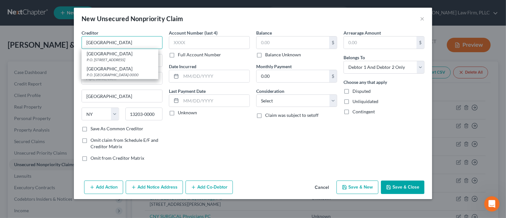
drag, startPoint x: 108, startPoint y: 42, endPoint x: 98, endPoint y: 45, distance: 10.7
click at [98, 45] on input "[GEOGRAPHIC_DATA]" at bounding box center [122, 42] width 81 height 13
click at [90, 43] on input "[GEOGRAPHIC_DATA]" at bounding box center [122, 42] width 81 height 13
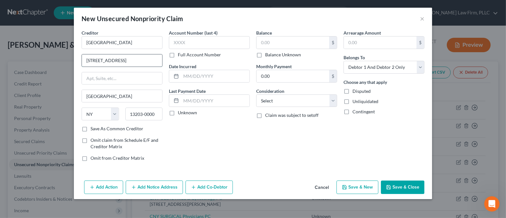
click at [135, 59] on input "[STREET_ADDRESS]" at bounding box center [122, 60] width 80 height 12
drag, startPoint x: 260, startPoint y: 149, endPoint x: 284, endPoint y: 43, distance: 108.4
click at [260, 149] on div "Balance $ Balance Unknown Balance Undetermined $ Balance Unknown Monthly Paymen…" at bounding box center [296, 97] width 87 height 137
click at [276, 54] on label "Balance Unknown" at bounding box center [283, 54] width 36 height 6
click at [272, 54] on input "Balance Unknown" at bounding box center [270, 53] width 4 height 4
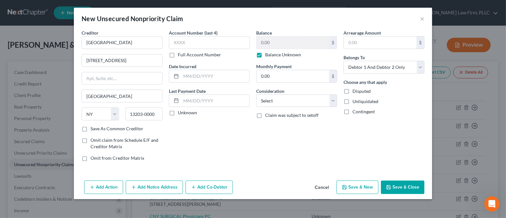
click at [391, 185] on icon "button" at bounding box center [388, 186] width 5 height 5
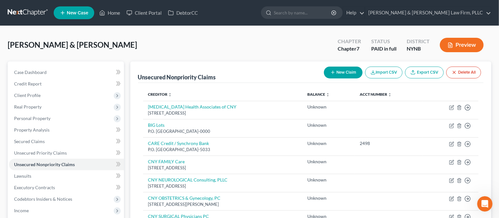
click at [342, 69] on button "New Claim" at bounding box center [343, 73] width 39 height 12
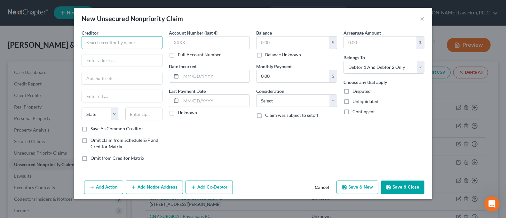
click at [128, 44] on input "text" at bounding box center [122, 42] width 81 height 13
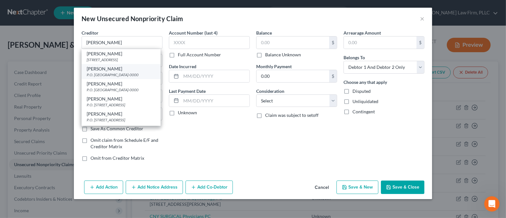
click at [119, 77] on div "P.O. [GEOGRAPHIC_DATA]-0000" at bounding box center [121, 74] width 69 height 5
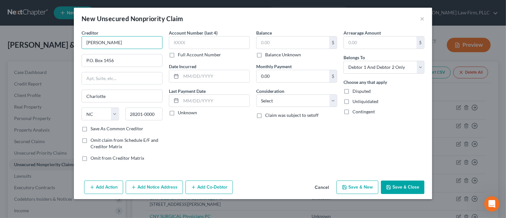
drag, startPoint x: 105, startPoint y: 42, endPoint x: 72, endPoint y: 43, distance: 32.6
click at [72, 43] on div "New Unsecured Nonpriority Claim × Creditor * [PERSON_NAME] P.O. [GEOGRAPHIC_DAT…" at bounding box center [253, 109] width 506 height 218
click at [272, 56] on label "Balance Unknown" at bounding box center [283, 54] width 36 height 6
click at [272, 56] on input "Balance Unknown" at bounding box center [270, 53] width 4 height 4
click at [394, 183] on button "Save & Close" at bounding box center [402, 186] width 43 height 13
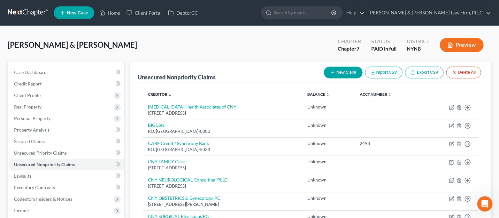
click at [345, 73] on button "New Claim" at bounding box center [343, 73] width 39 height 12
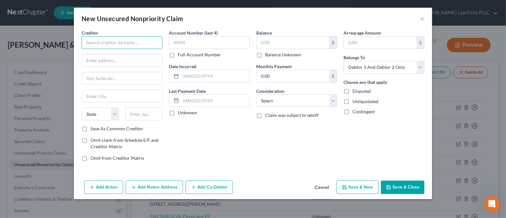
click at [151, 46] on input "text" at bounding box center [122, 42] width 81 height 13
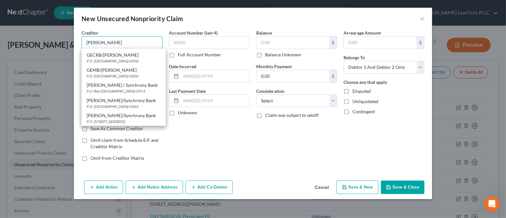
scroll to position [77, 0]
click at [137, 97] on div "[PERSON_NAME]/Synchrony Bank" at bounding box center [124, 100] width 74 height 6
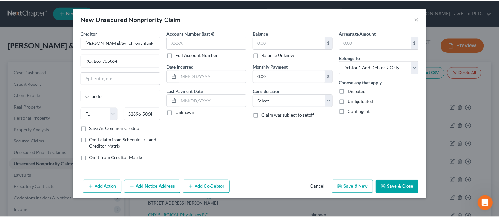
scroll to position [0, 0]
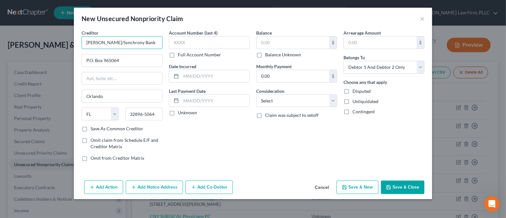
drag, startPoint x: 100, startPoint y: 42, endPoint x: 76, endPoint y: 43, distance: 23.7
click at [76, 43] on div "Creditor * [PERSON_NAME]/Synchrony Bank P.O. [GEOGRAPHIC_DATA] [US_STATE] AK AR…" at bounding box center [253, 103] width 358 height 148
click at [281, 54] on label "Balance Unknown" at bounding box center [283, 54] width 36 height 6
click at [272, 54] on input "Balance Unknown" at bounding box center [270, 53] width 4 height 4
click at [404, 182] on button "Save & Close" at bounding box center [402, 186] width 43 height 13
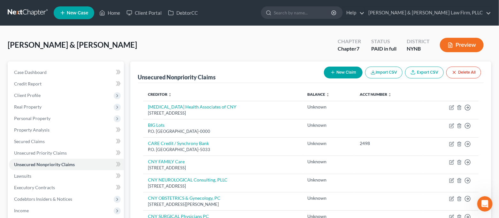
click at [335, 75] on button "New Claim" at bounding box center [343, 73] width 39 height 12
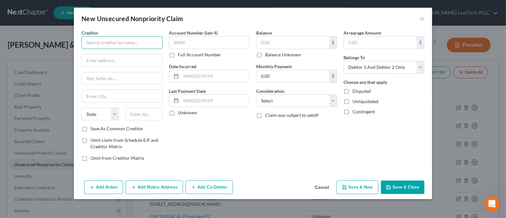
click at [134, 45] on input "text" at bounding box center [122, 42] width 81 height 13
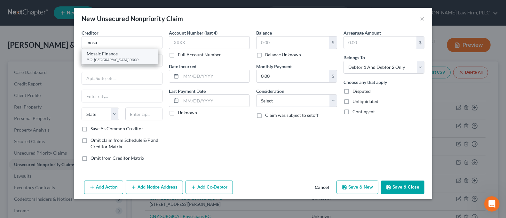
click at [121, 59] on div "P.O. [GEOGRAPHIC_DATA]-0000" at bounding box center [120, 59] width 67 height 5
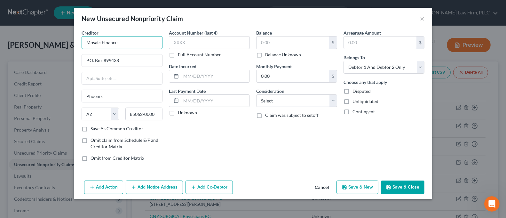
drag, startPoint x: 100, startPoint y: 43, endPoint x: 85, endPoint y: 44, distance: 15.1
click at [85, 44] on input "Mosaic Finance" at bounding box center [122, 42] width 81 height 13
click at [290, 56] on label "Balance Unknown" at bounding box center [283, 54] width 36 height 6
click at [272, 56] on input "Balance Unknown" at bounding box center [270, 53] width 4 height 4
click at [403, 185] on button "Save & Close" at bounding box center [402, 186] width 43 height 13
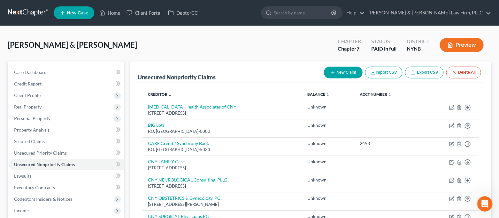
click at [343, 73] on button "New Claim" at bounding box center [343, 73] width 39 height 12
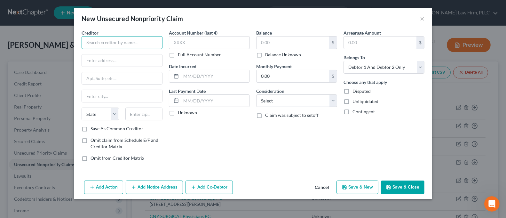
click at [89, 44] on input "text" at bounding box center [122, 42] width 81 height 13
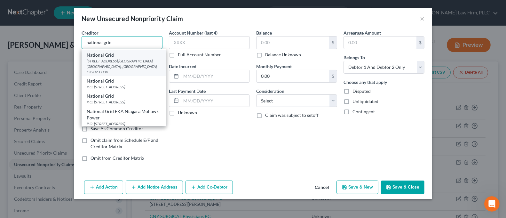
scroll to position [123, 0]
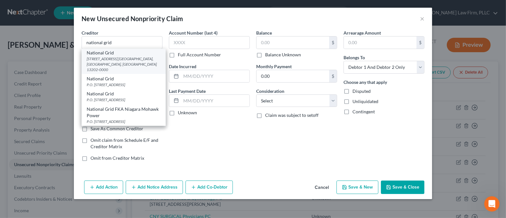
click at [132, 69] on div "[STREET_ADDRESS] [GEOGRAPHIC_DATA], [GEOGRAPHIC_DATA], [GEOGRAPHIC_DATA] 13202-…" at bounding box center [124, 64] width 74 height 16
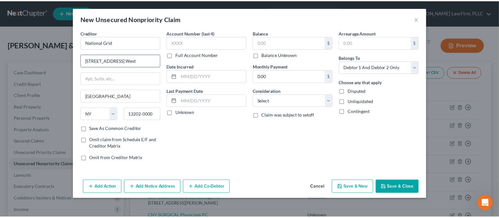
scroll to position [0, 0]
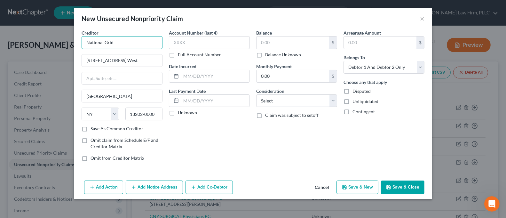
drag, startPoint x: 103, startPoint y: 43, endPoint x: 59, endPoint y: 44, distance: 44.2
click at [59, 44] on div "New Unsecured Nonpriority Claim × Creditor * National Grid [STREET_ADDRESS] Wes…" at bounding box center [253, 109] width 506 height 218
click at [268, 42] on input "text" at bounding box center [292, 42] width 73 height 12
click at [194, 44] on input "text" at bounding box center [209, 42] width 81 height 13
click at [193, 55] on label "Full Account Number" at bounding box center [199, 54] width 43 height 6
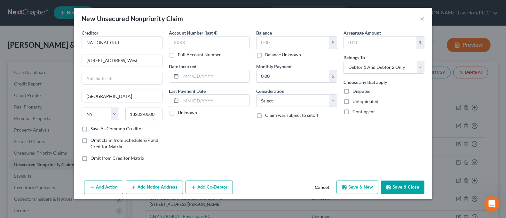
click at [184, 55] on input "Full Account Number" at bounding box center [182, 53] width 4 height 4
click at [189, 43] on input "text" at bounding box center [209, 42] width 81 height 13
click at [280, 53] on label "Balance Unknown" at bounding box center [283, 54] width 36 height 6
click at [272, 53] on input "Balance Unknown" at bounding box center [270, 53] width 4 height 4
click at [396, 183] on button "Save & Close" at bounding box center [402, 186] width 43 height 13
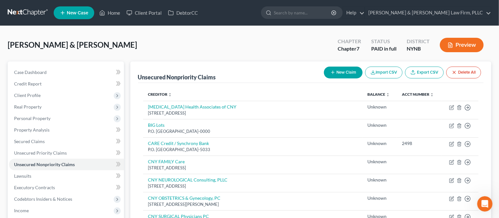
click at [345, 71] on button "New Claim" at bounding box center [343, 73] width 39 height 12
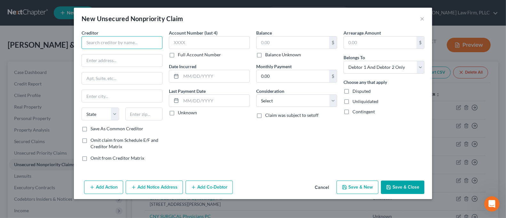
click at [146, 44] on input "text" at bounding box center [122, 42] width 81 height 13
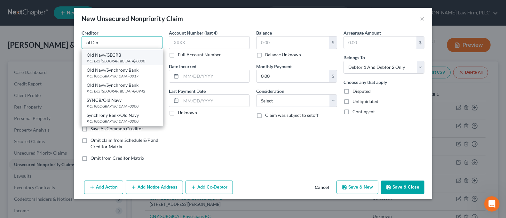
scroll to position [128, 0]
click at [134, 78] on div "P.O. [GEOGRAPHIC_DATA]-0017" at bounding box center [122, 75] width 71 height 5
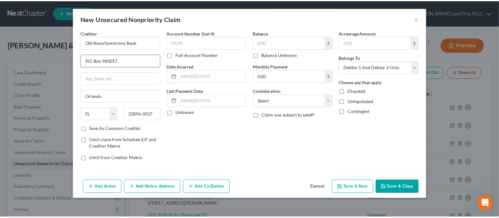
scroll to position [0, 0]
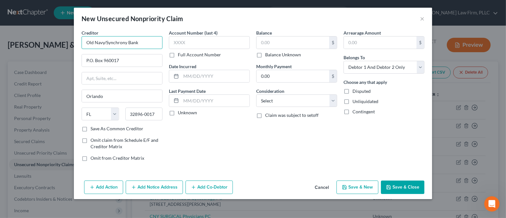
drag, startPoint x: 104, startPoint y: 43, endPoint x: 76, endPoint y: 43, distance: 27.2
click at [76, 43] on div "Creditor * Old Navy/Synchrony Bank P.O. Box 960017 [GEOGRAPHIC_DATA] [US_STATE]…" at bounding box center [253, 103] width 358 height 148
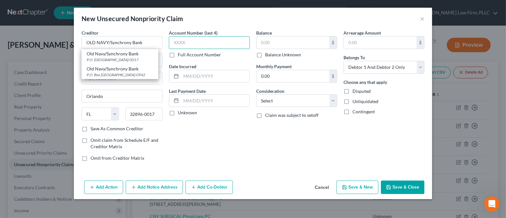
click at [219, 45] on input "text" at bounding box center [209, 42] width 81 height 13
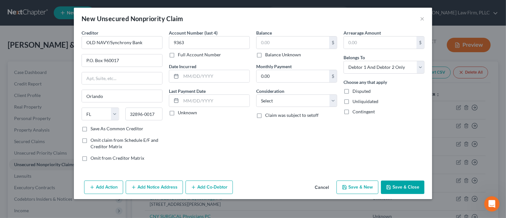
click at [283, 55] on label "Balance Unknown" at bounding box center [283, 54] width 36 height 6
click at [272, 55] on input "Balance Unknown" at bounding box center [270, 53] width 4 height 4
click at [404, 190] on button "Save & Close" at bounding box center [402, 186] width 43 height 13
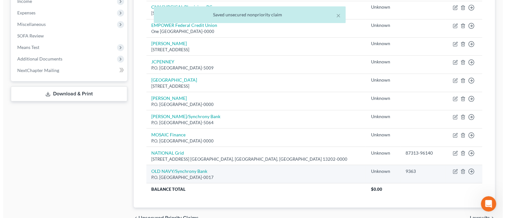
scroll to position [213, 0]
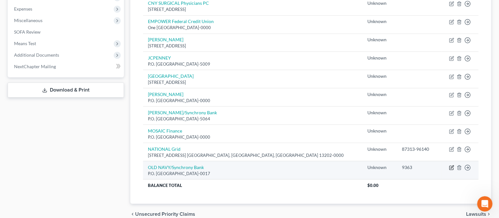
click at [452, 167] on icon "button" at bounding box center [452, 167] width 3 height 3
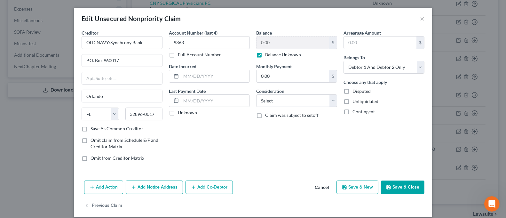
click at [156, 196] on div "Add Action Add Notice Address Add Co-Debtor Cancel Save & New Save & Close" at bounding box center [253, 188] width 358 height 21
click at [156, 184] on button "Add Notice Address" at bounding box center [154, 186] width 57 height 13
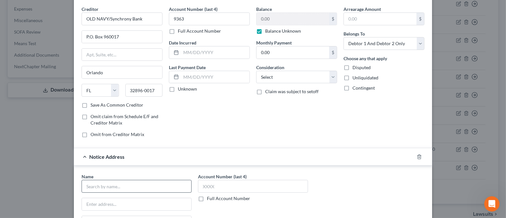
scroll to position [43, 0]
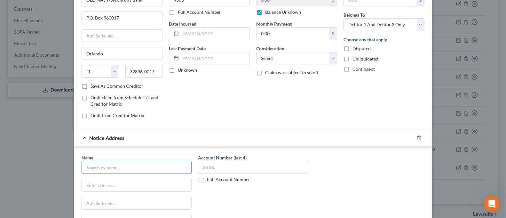
click at [149, 161] on input "text" at bounding box center [137, 167] width 110 height 13
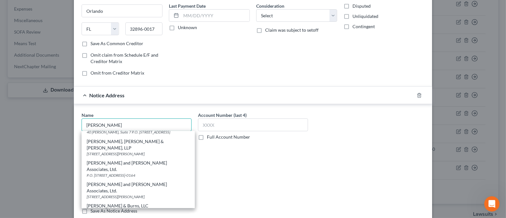
scroll to position [85, 0]
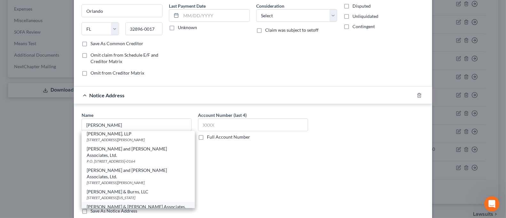
click at [151, 216] on div "Mail Stop: [STREET_ADDRESS][PERSON_NAME]" at bounding box center [138, 218] width 103 height 5
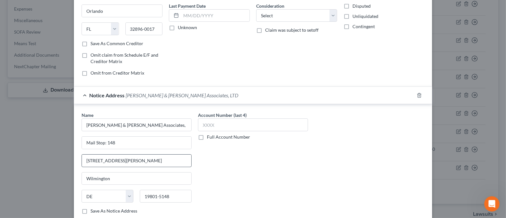
scroll to position [0, 0]
drag, startPoint x: 125, startPoint y: 144, endPoint x: 104, endPoint y: 147, distance: 21.3
click at [104, 147] on input "Mail Stop: 148" at bounding box center [136, 143] width 109 height 12
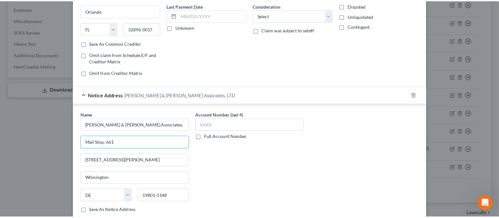
scroll to position [145, 0]
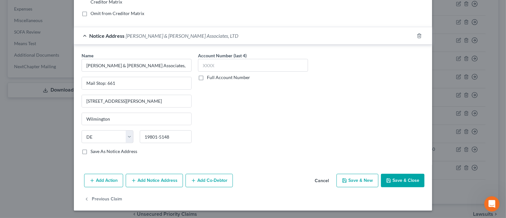
click at [399, 181] on button "Save & Close" at bounding box center [402, 180] width 43 height 13
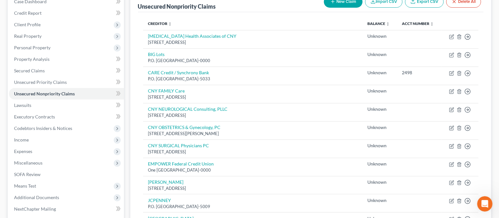
scroll to position [43, 0]
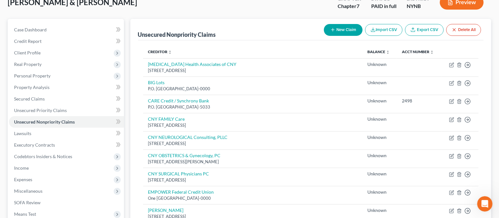
click at [333, 32] on icon "button" at bounding box center [333, 29] width 5 height 5
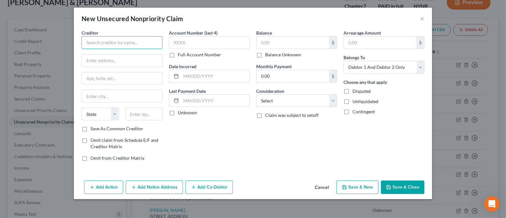
click at [120, 41] on input "text" at bounding box center [122, 42] width 81 height 13
click at [135, 62] on input "text" at bounding box center [122, 60] width 80 height 12
drag, startPoint x: 238, startPoint y: 138, endPoint x: 240, endPoint y: 135, distance: 3.9
click at [238, 138] on div "Account Number (last 4) Full Account Number Date Incurred Last Payment Date Unk…" at bounding box center [209, 97] width 87 height 137
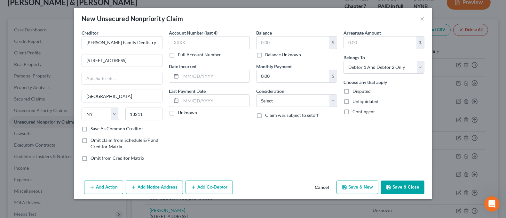
click at [267, 55] on label "Balance Unknown" at bounding box center [283, 54] width 36 height 6
click at [268, 55] on input "Balance Unknown" at bounding box center [270, 53] width 4 height 4
click at [399, 185] on button "Save & Close" at bounding box center [402, 186] width 43 height 13
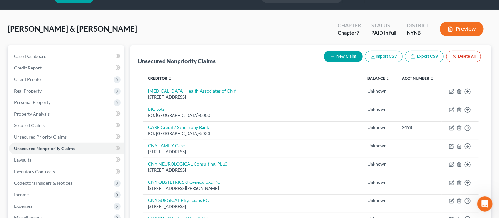
scroll to position [5, 0]
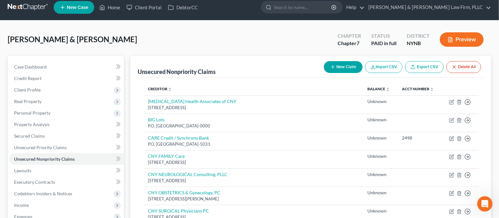
click at [344, 68] on button "New Claim" at bounding box center [343, 67] width 39 height 12
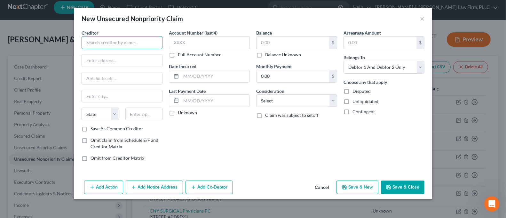
click at [145, 43] on input "text" at bounding box center [122, 42] width 81 height 13
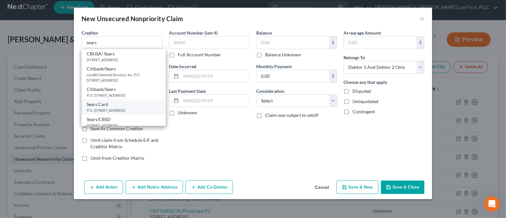
click at [133, 107] on div "Sears Card" at bounding box center [124, 104] width 74 height 6
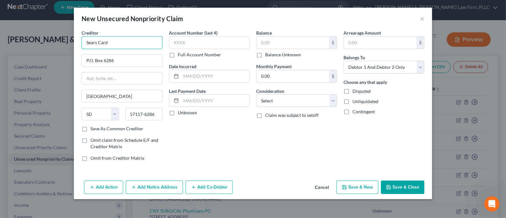
drag, startPoint x: 97, startPoint y: 43, endPoint x: 82, endPoint y: 44, distance: 14.4
click at [82, 44] on input "Sears Card" at bounding box center [122, 42] width 81 height 13
click at [295, 48] on input "text" at bounding box center [292, 42] width 73 height 12
click at [223, 41] on input "text" at bounding box center [209, 42] width 81 height 13
click at [270, 54] on label "Balance Unknown" at bounding box center [283, 54] width 36 height 6
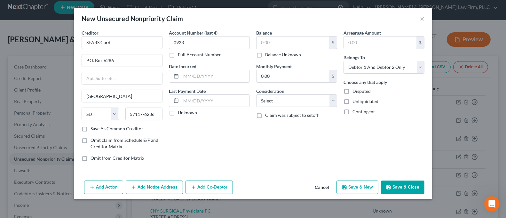
click at [270, 54] on input "Balance Unknown" at bounding box center [270, 53] width 4 height 4
click at [415, 185] on button "Save & Close" at bounding box center [402, 186] width 43 height 13
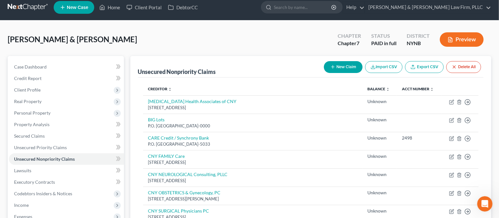
click at [349, 68] on button "New Claim" at bounding box center [343, 67] width 39 height 12
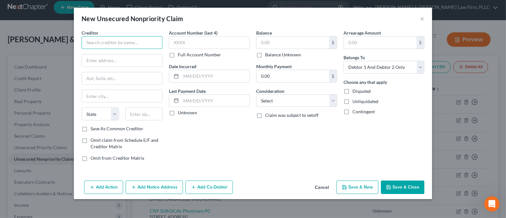
click at [135, 44] on input "text" at bounding box center [122, 42] width 81 height 13
click at [142, 58] on input "text" at bounding box center [122, 60] width 80 height 12
click at [149, 114] on input "text" at bounding box center [143, 113] width 37 height 13
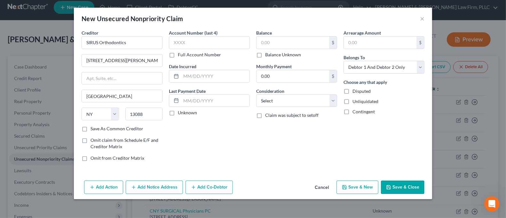
click at [196, 57] on label "Full Account Number" at bounding box center [199, 54] width 43 height 6
click at [184, 56] on input "Full Account Number" at bounding box center [182, 53] width 4 height 4
click at [189, 43] on input "text" at bounding box center [209, 42] width 81 height 13
click at [273, 43] on input "text" at bounding box center [292, 42] width 73 height 12
click at [400, 182] on button "Save & Close" at bounding box center [402, 186] width 43 height 13
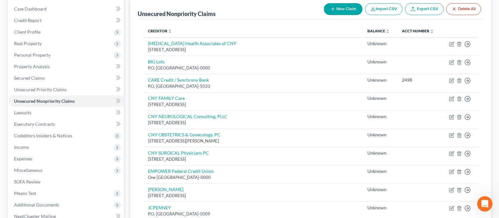
scroll to position [0, 0]
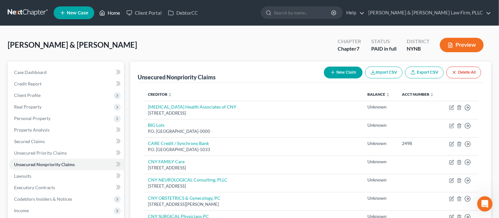
click at [111, 10] on link "Home" at bounding box center [109, 13] width 27 height 12
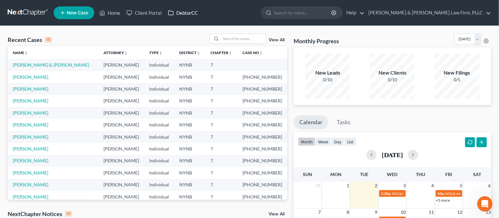
click at [182, 14] on link "DebtorCC" at bounding box center [183, 13] width 36 height 12
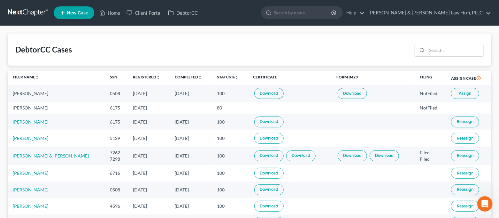
click at [473, 91] on button "Assign" at bounding box center [465, 93] width 28 height 11
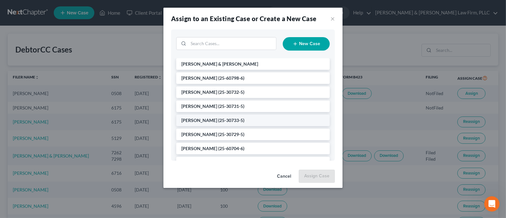
click at [229, 119] on span "(25-30733-5)" at bounding box center [231, 119] width 26 height 5
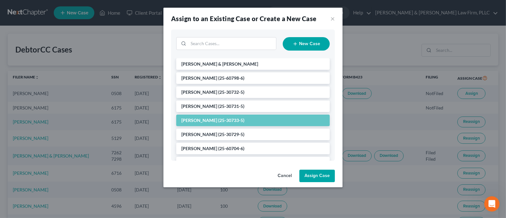
click at [311, 175] on button "Assign Case" at bounding box center [316, 175] width 35 height 13
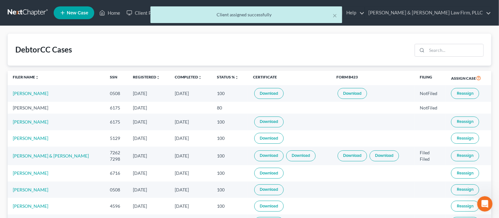
click at [108, 15] on div "× Client assigned successfully" at bounding box center [246, 16] width 499 height 20
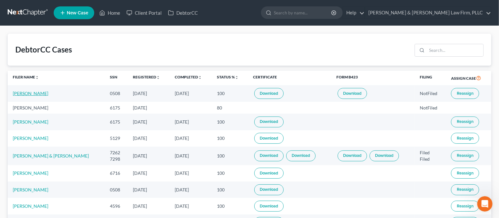
click at [22, 94] on link "[PERSON_NAME]" at bounding box center [30, 92] width 35 height 5
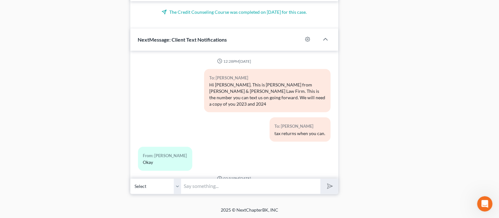
scroll to position [1363, 0]
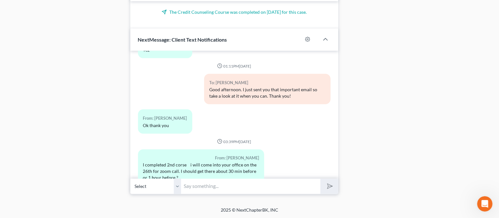
click at [247, 188] on input "text" at bounding box center [251, 186] width 139 height 16
click at [321, 179] on button "submit" at bounding box center [330, 186] width 18 height 15
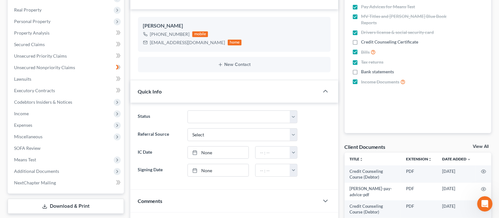
scroll to position [0, 0]
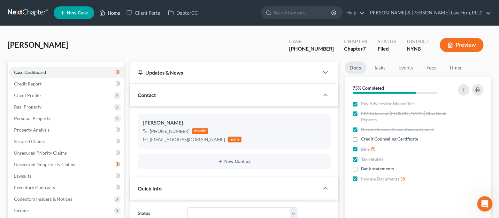
click at [108, 12] on link "Home" at bounding box center [109, 13] width 27 height 12
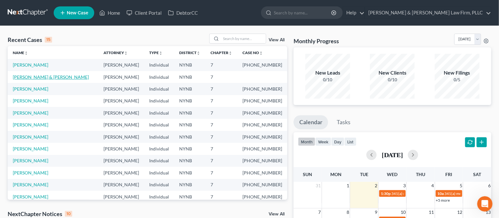
click at [46, 74] on link "[PERSON_NAME] & [PERSON_NAME]" at bounding box center [51, 76] width 76 height 5
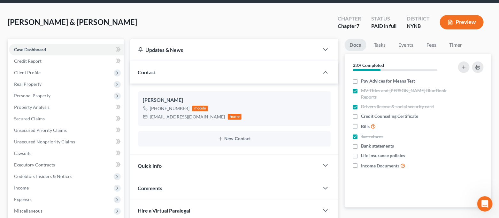
scroll to position [43, 0]
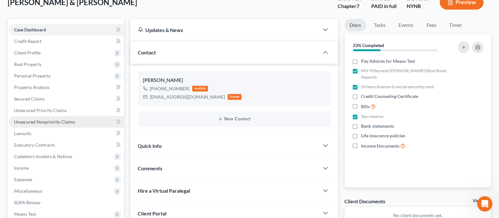
drag, startPoint x: 59, startPoint y: 121, endPoint x: 80, endPoint y: 124, distance: 20.7
click at [59, 121] on span "Unsecured Nonpriority Claims" at bounding box center [44, 121] width 61 height 5
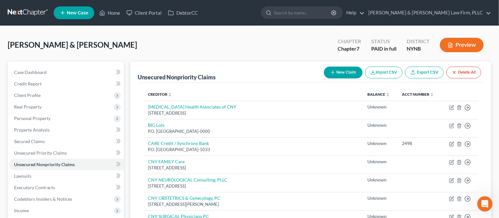
click at [339, 74] on button "New Claim" at bounding box center [343, 73] width 39 height 12
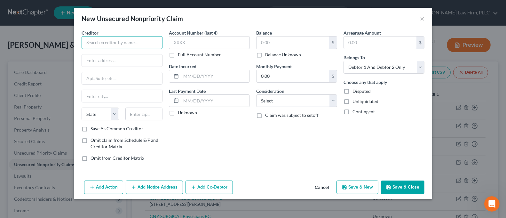
click at [113, 39] on input "text" at bounding box center [122, 42] width 81 height 13
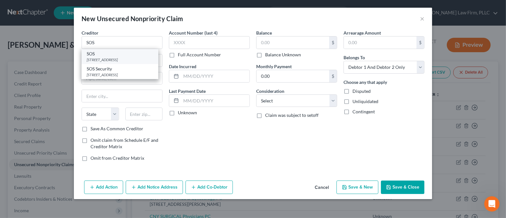
click at [117, 55] on div "SOS" at bounding box center [120, 54] width 67 height 6
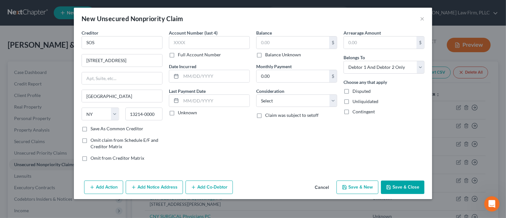
click at [200, 53] on label "Full Account Number" at bounding box center [199, 54] width 43 height 6
click at [184, 53] on input "Full Account Number" at bounding box center [182, 53] width 4 height 4
click at [196, 42] on input "text" at bounding box center [209, 42] width 81 height 13
click at [405, 186] on button "Save & Close" at bounding box center [402, 186] width 43 height 13
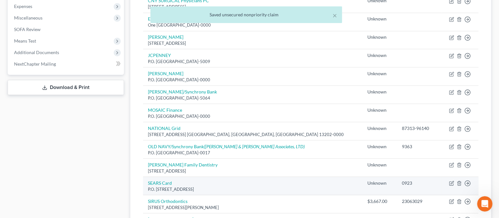
scroll to position [316, 0]
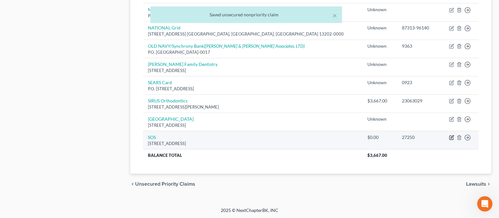
click at [452, 136] on icon "button" at bounding box center [452, 137] width 3 height 3
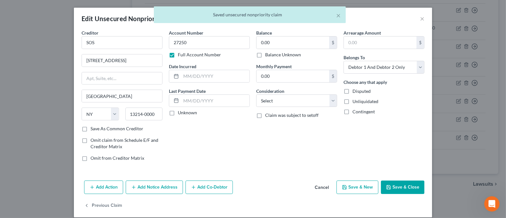
click at [271, 55] on label "Balance Unknown" at bounding box center [283, 54] width 36 height 6
click at [271, 55] on input "Balance Unknown" at bounding box center [270, 53] width 4 height 4
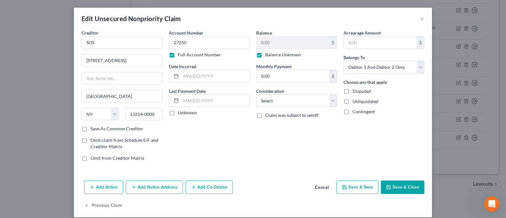
click at [396, 185] on button "Save & Close" at bounding box center [402, 186] width 43 height 13
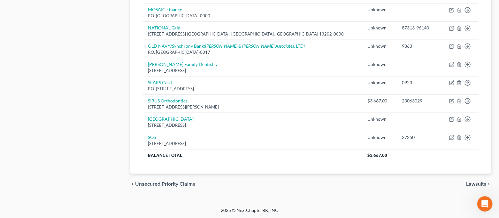
scroll to position [0, 0]
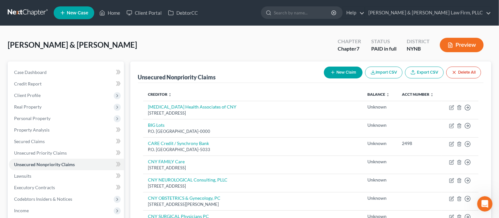
click at [353, 74] on button "New Claim" at bounding box center [343, 73] width 39 height 12
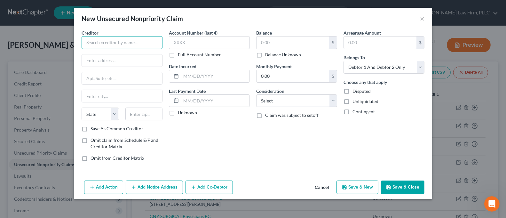
click at [132, 42] on input "text" at bounding box center [122, 42] width 81 height 13
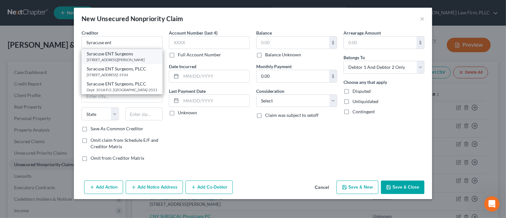
click at [125, 58] on div "[STREET_ADDRESS][PERSON_NAME]" at bounding box center [122, 59] width 71 height 5
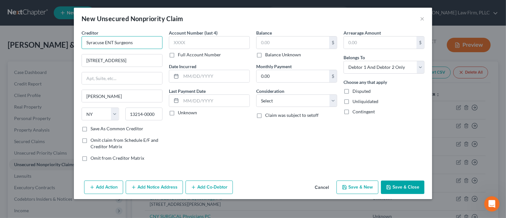
drag, startPoint x: 103, startPoint y: 43, endPoint x: 51, endPoint y: 43, distance: 52.1
click at [51, 43] on div "New Unsecured Nonpriority Claim × Creditor * [GEOGRAPHIC_DATA] ENT Surgeons [ST…" at bounding box center [253, 109] width 506 height 218
click at [232, 43] on input "text" at bounding box center [209, 42] width 81 height 13
click at [204, 54] on label "Full Account Number" at bounding box center [199, 54] width 43 height 6
click at [184, 54] on input "Full Account Number" at bounding box center [182, 53] width 4 height 4
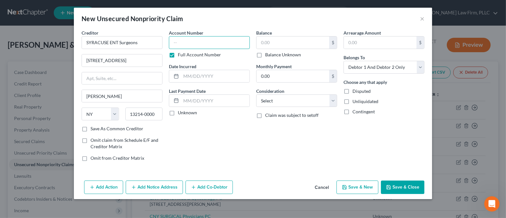
click at [204, 42] on input "text" at bounding box center [209, 42] width 81 height 13
click at [293, 39] on input "text" at bounding box center [292, 42] width 73 height 12
click at [414, 189] on button "Save & Close" at bounding box center [402, 186] width 43 height 13
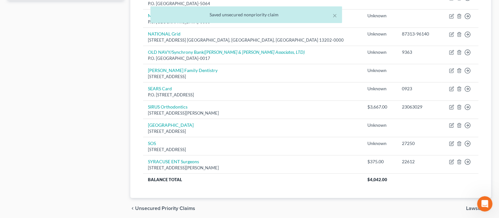
scroll to position [334, 0]
